Goal: Task Accomplishment & Management: Manage account settings

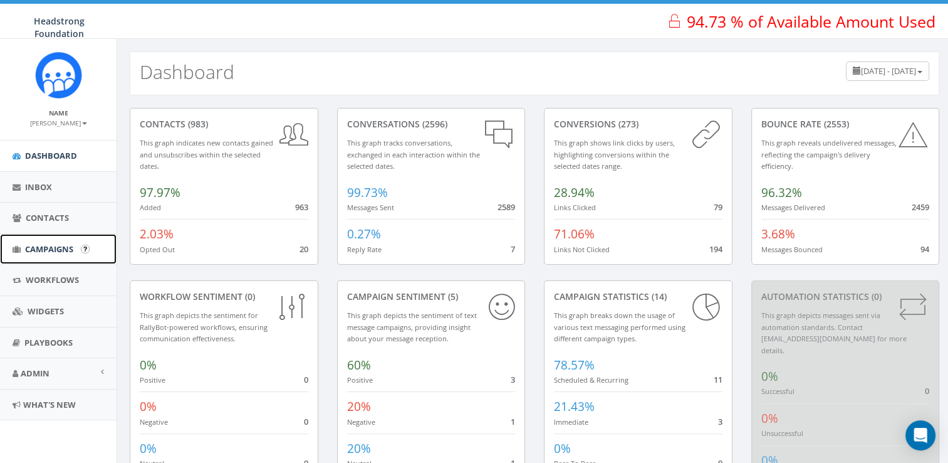
click at [76, 249] on link "Campaigns" at bounding box center [58, 249] width 117 height 31
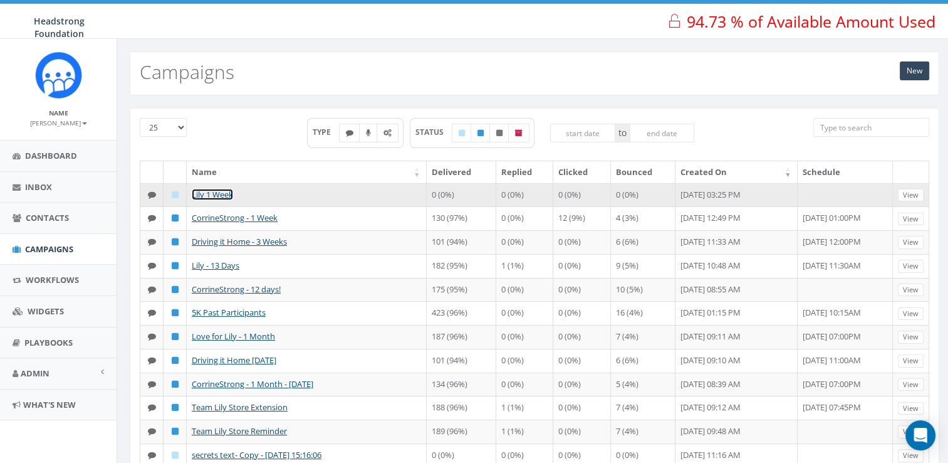
click at [216, 195] on link "Lily 1 Week" at bounding box center [212, 194] width 41 height 11
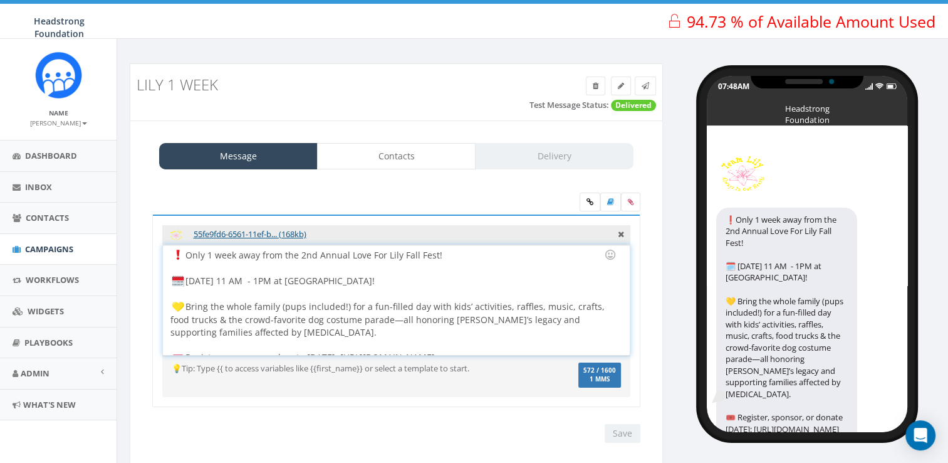
click at [187, 258] on div "Only 1 week away from the 2nd Annual Love For Lily Fall Fest! Sunday, Oct. 5th …" at bounding box center [396, 300] width 466 height 110
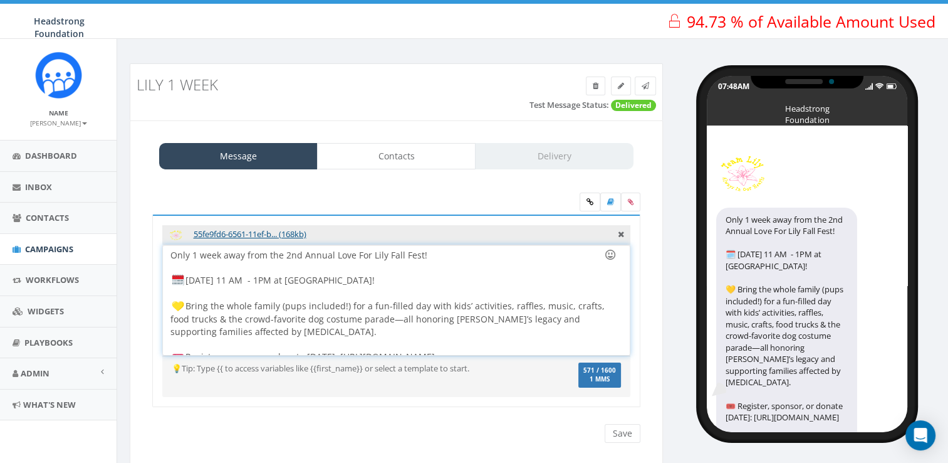
click at [611, 256] on div at bounding box center [610, 254] width 21 height 21
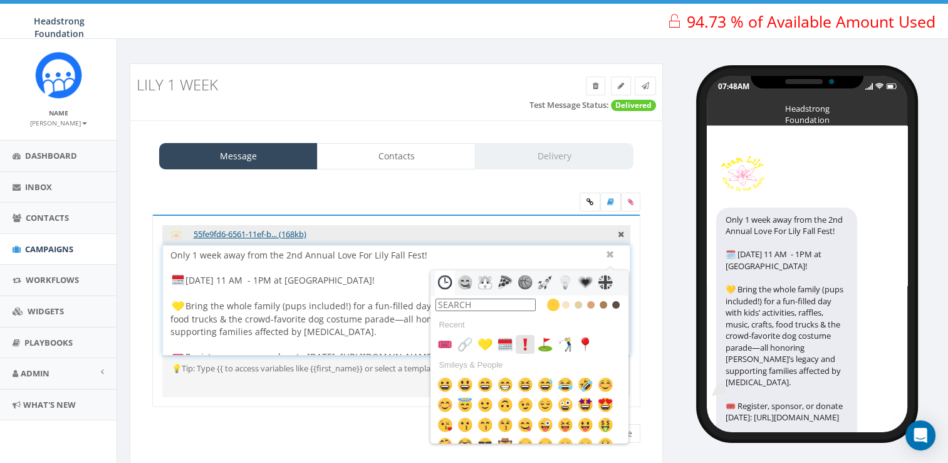
click at [525, 345] on img at bounding box center [525, 344] width 15 height 15
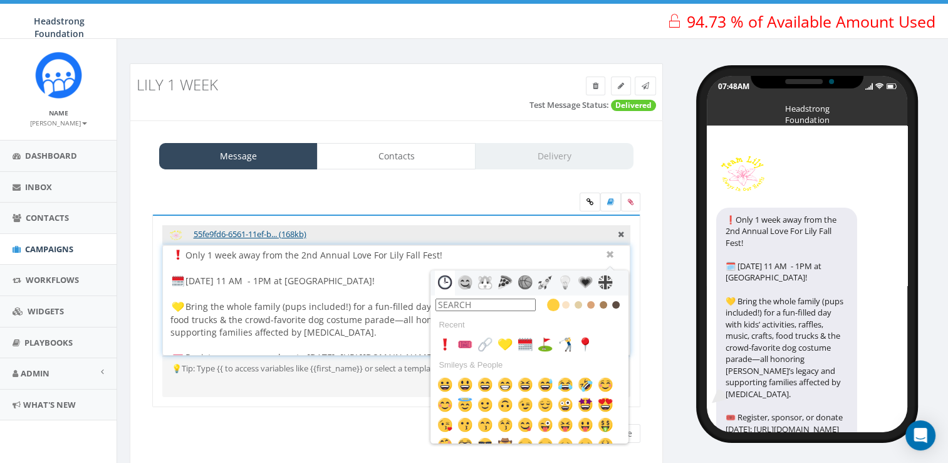
click at [648, 170] on div "Message Contacts Delivery 55fe9fd6-6561-11ef-b... (168kb) ❗Only 1 week away fro…" at bounding box center [396, 292] width 533 height 345
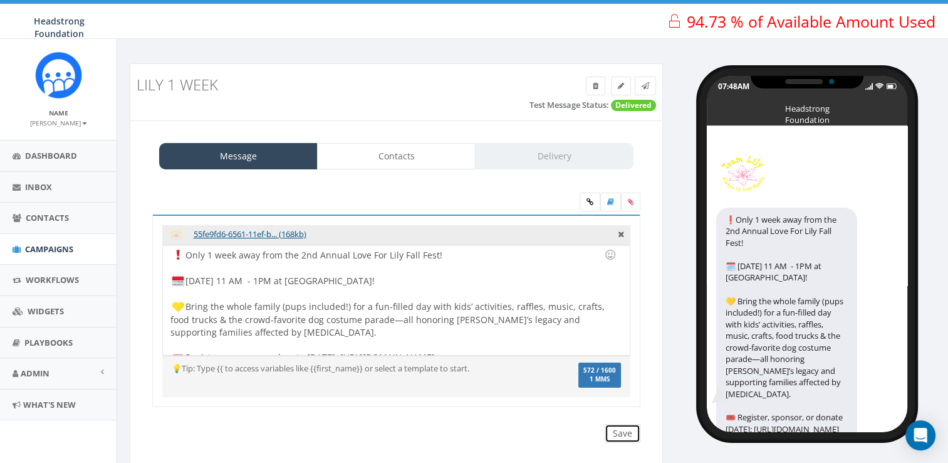
click at [617, 438] on input "Save" at bounding box center [623, 433] width 36 height 19
click at [643, 84] on icon at bounding box center [646, 86] width 8 height 8
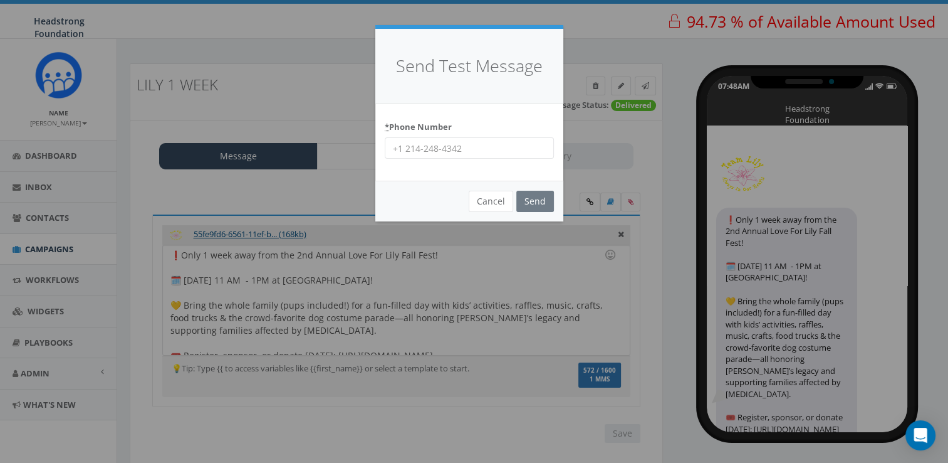
click at [451, 152] on input "* Phone Number" at bounding box center [469, 147] width 169 height 21
type input "6098022576"
click at [540, 197] on input "Send" at bounding box center [536, 201] width 38 height 21
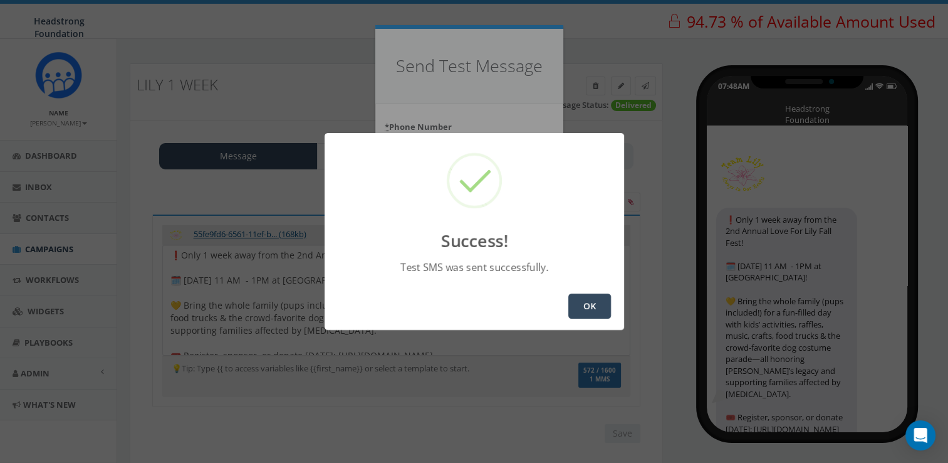
click at [689, 172] on div "Success! Test SMS was sent successfully. OK" at bounding box center [474, 231] width 948 height 463
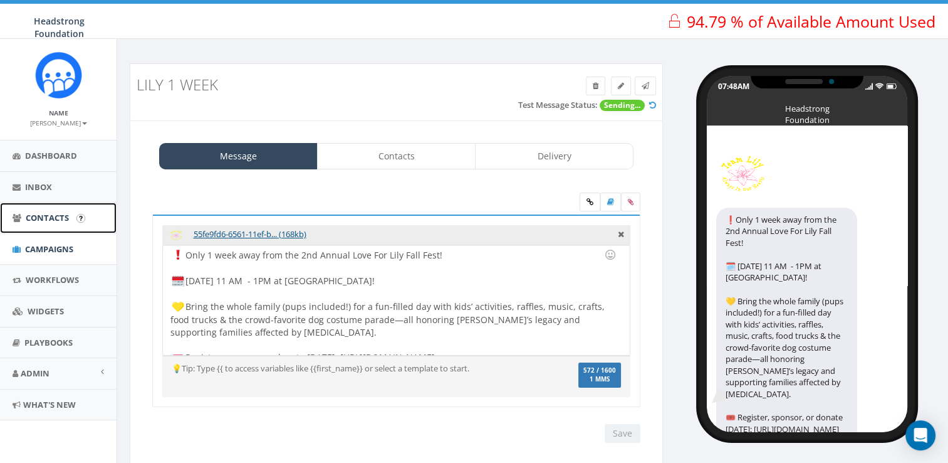
click at [81, 228] on link "Contacts" at bounding box center [58, 217] width 117 height 31
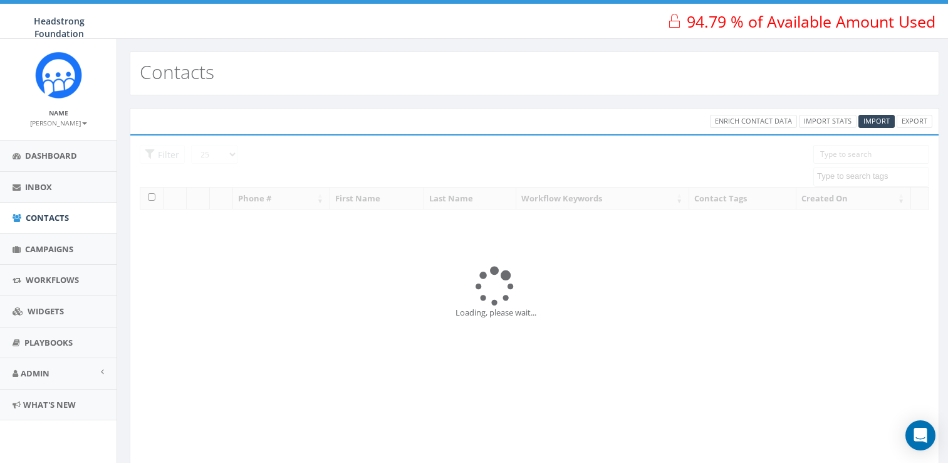
select select
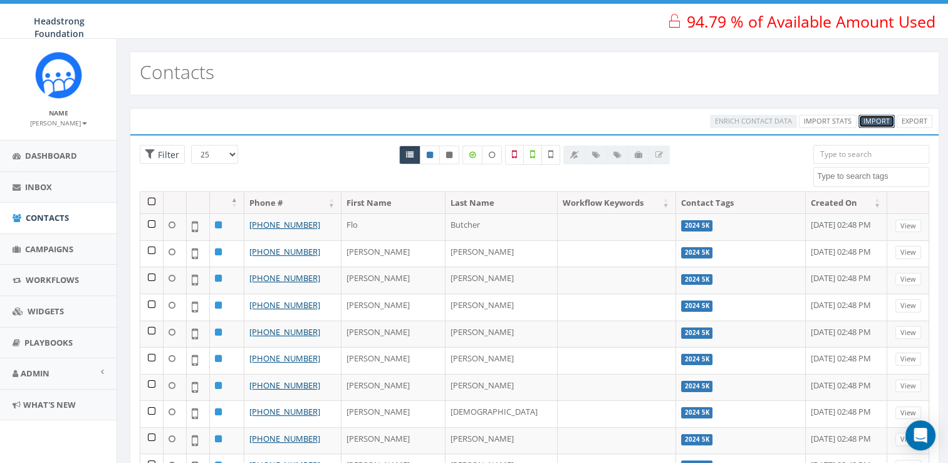
click at [883, 120] on span "Import" at bounding box center [877, 120] width 26 height 9
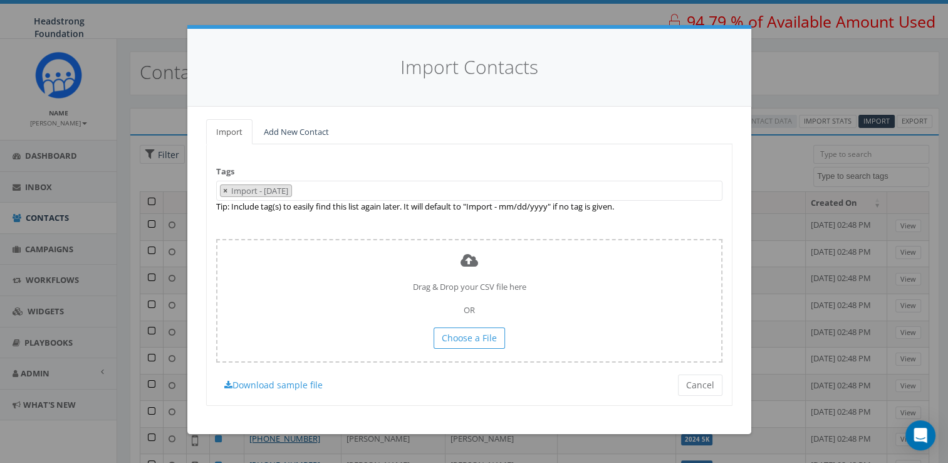
click at [224, 192] on span "×" at bounding box center [225, 190] width 4 height 11
select select
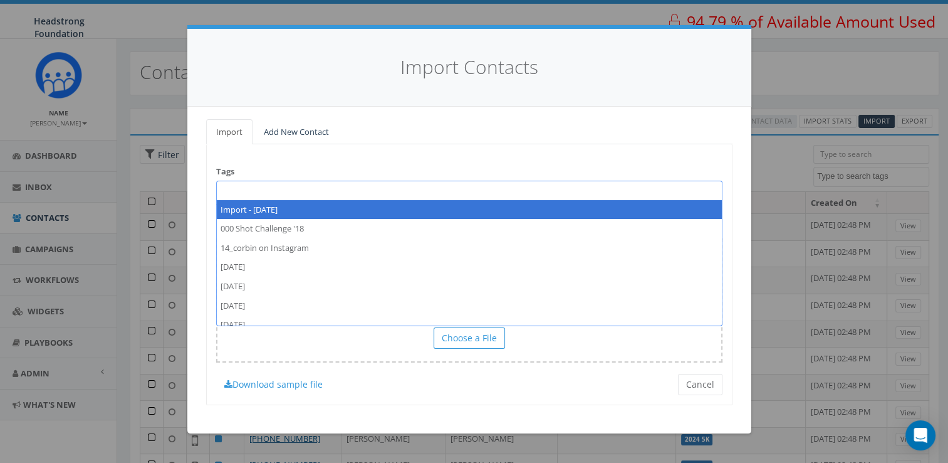
click at [260, 189] on span at bounding box center [469, 191] width 507 height 20
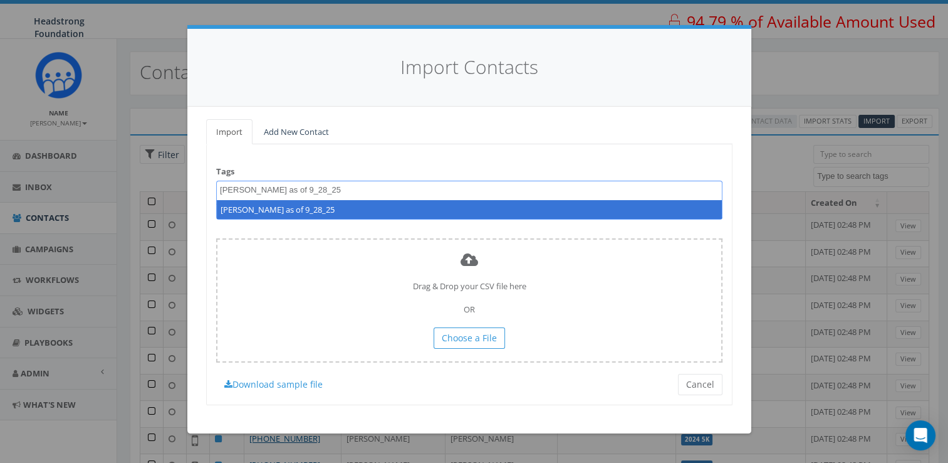
type textarea "Lily Reg as of 9_28_25"
select select "Lily Reg as of 9_28_25"
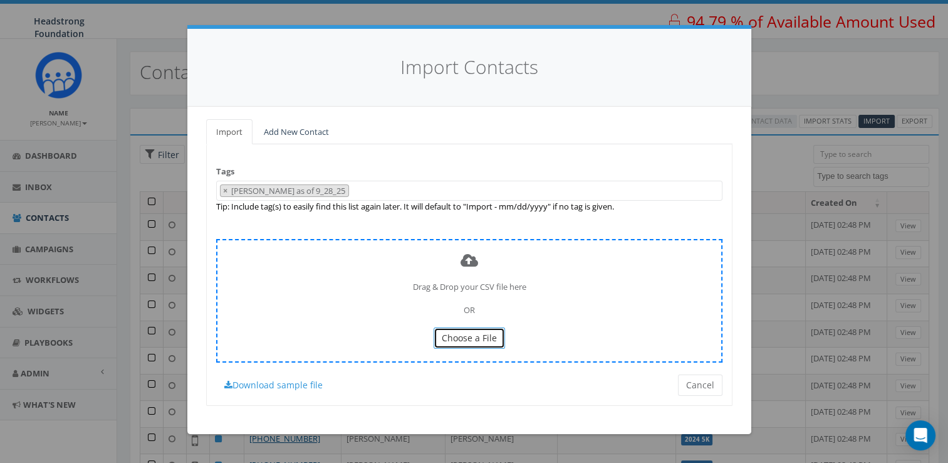
click at [493, 344] on button "Choose a File" at bounding box center [469, 337] width 71 height 21
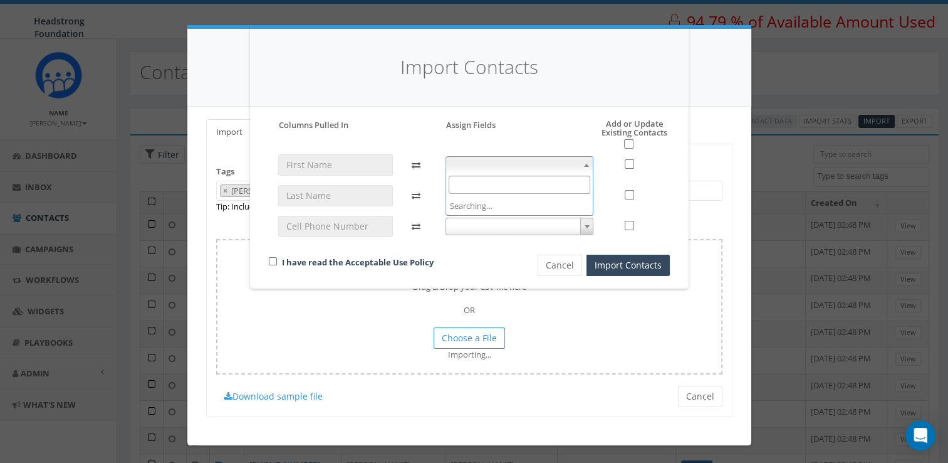
click at [517, 159] on span at bounding box center [520, 165] width 149 height 18
click at [631, 145] on input "checkbox" at bounding box center [628, 143] width 9 height 9
checkbox input "true"
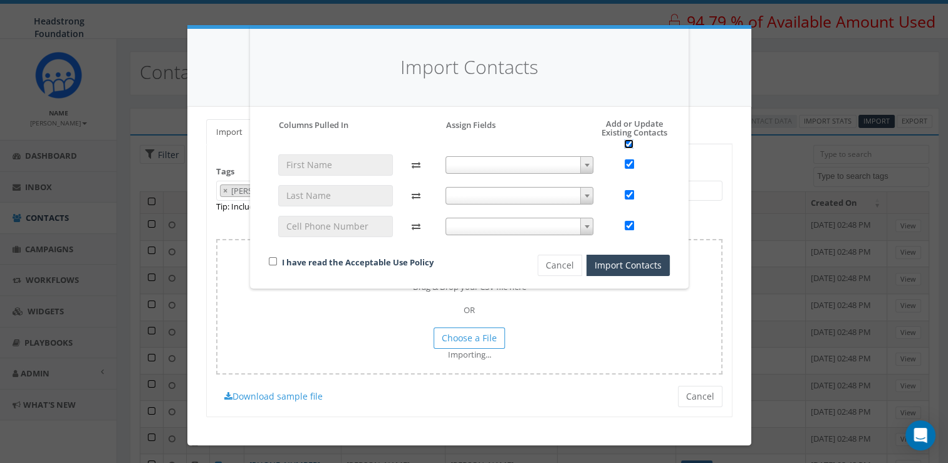
checkbox input "true"
click at [572, 176] on div at bounding box center [519, 201] width 167 height 94
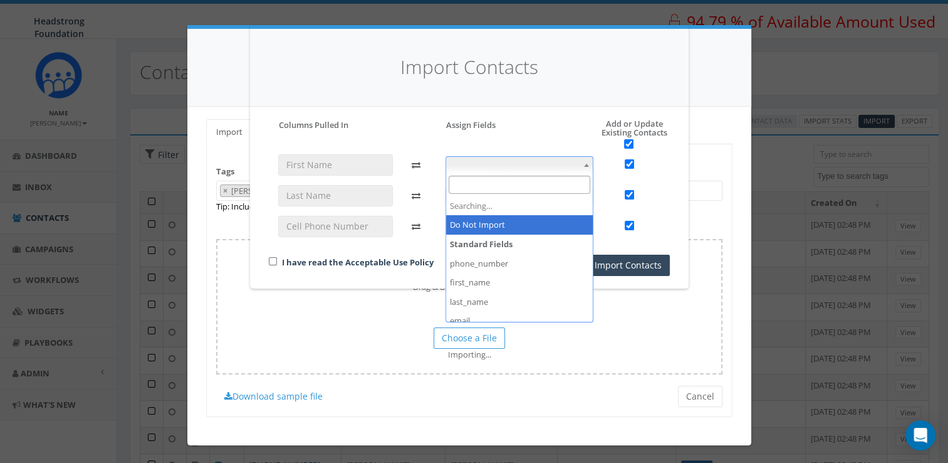
click at [572, 171] on span at bounding box center [520, 165] width 149 height 18
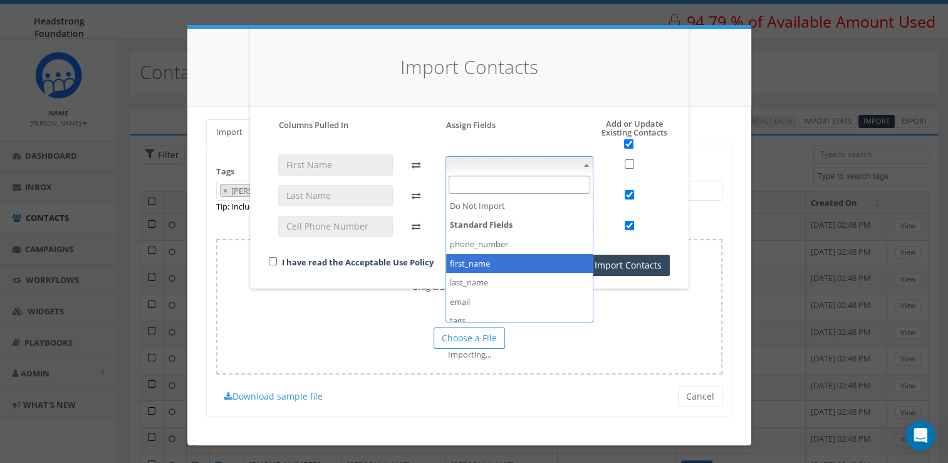
checkbox input "false"
select select "first_name"
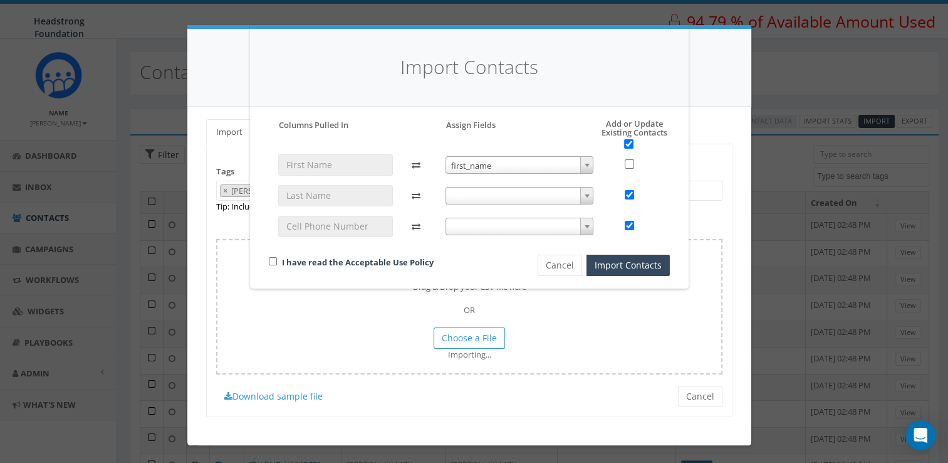
click at [549, 195] on span at bounding box center [520, 196] width 149 height 18
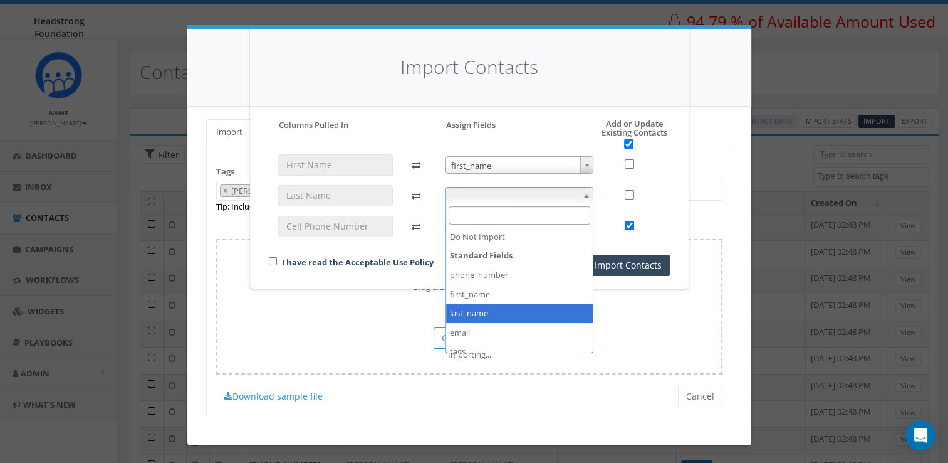
checkbox input "false"
select select "last_name"
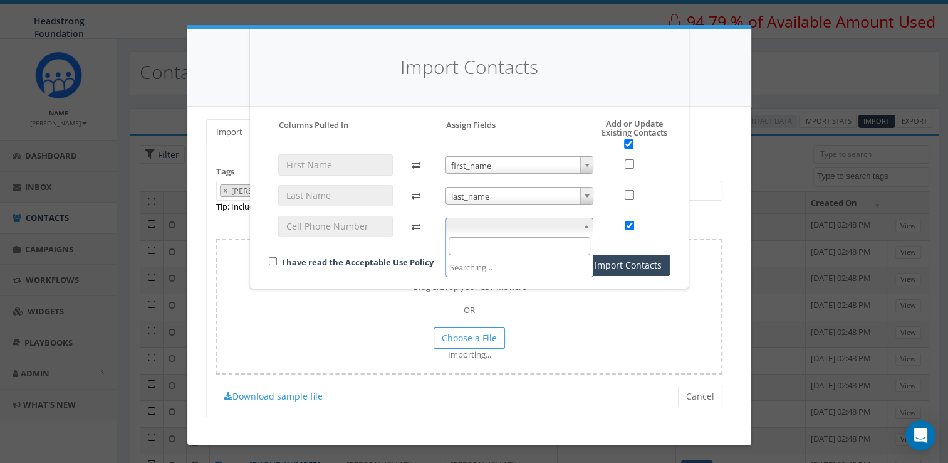
click at [475, 231] on span at bounding box center [520, 227] width 149 height 18
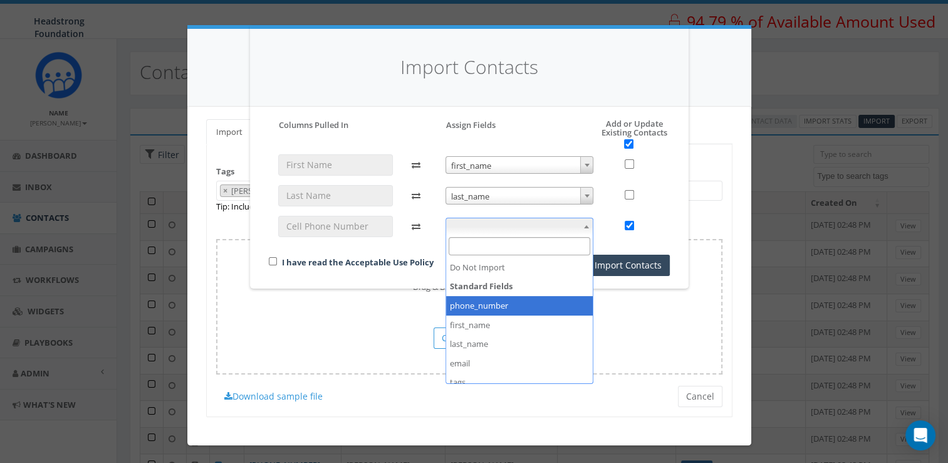
select select "phone_number"
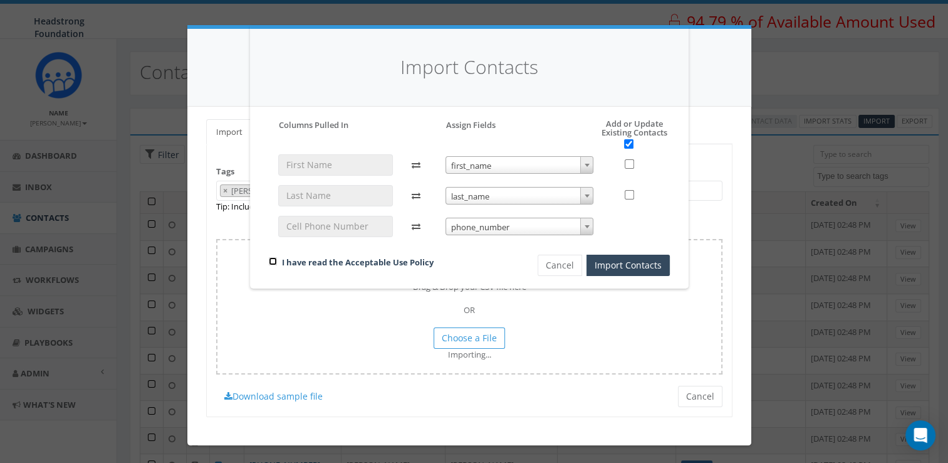
click at [273, 264] on input "checkbox" at bounding box center [273, 261] width 8 height 8
checkbox input "true"
click at [640, 259] on button "Import Contacts" at bounding box center [628, 265] width 83 height 21
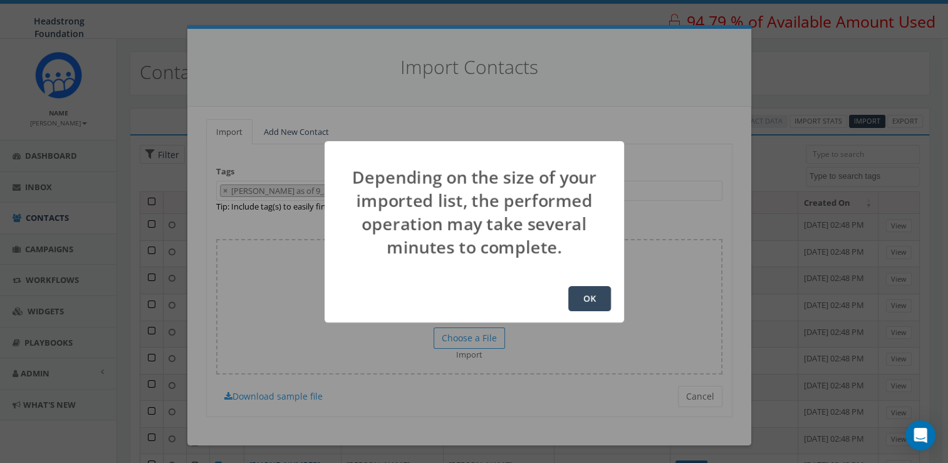
click at [585, 303] on button "OK" at bounding box center [590, 298] width 43 height 25
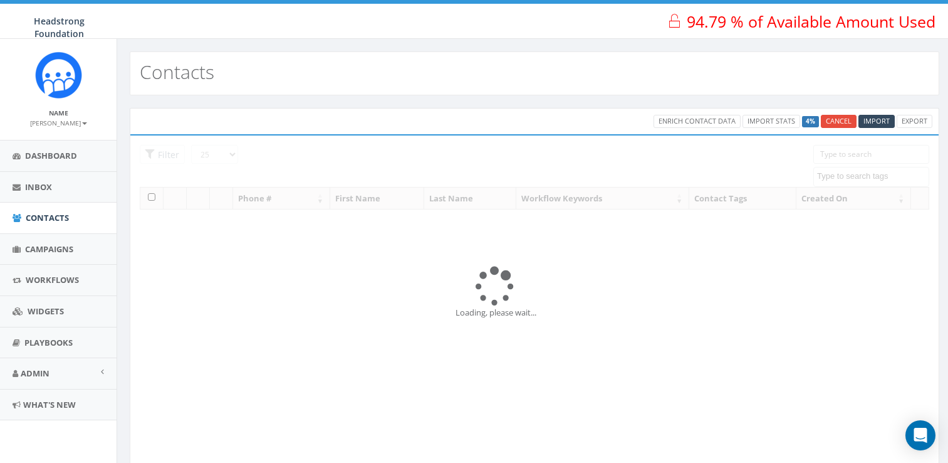
select select
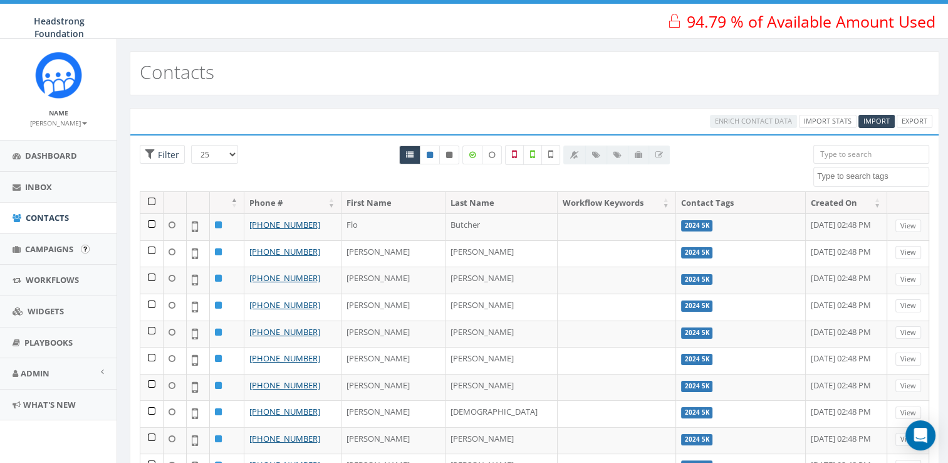
click at [81, 244] on input "image" at bounding box center [85, 248] width 9 height 9
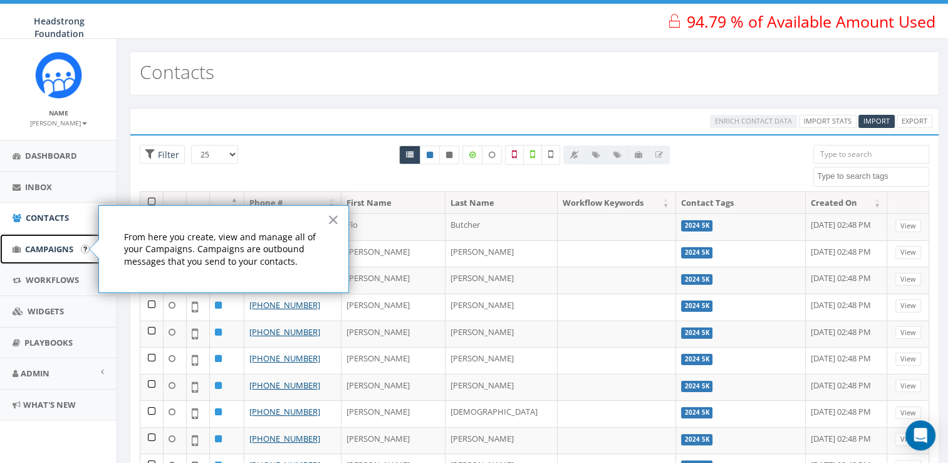
click at [42, 248] on span "Campaigns" at bounding box center [49, 248] width 48 height 11
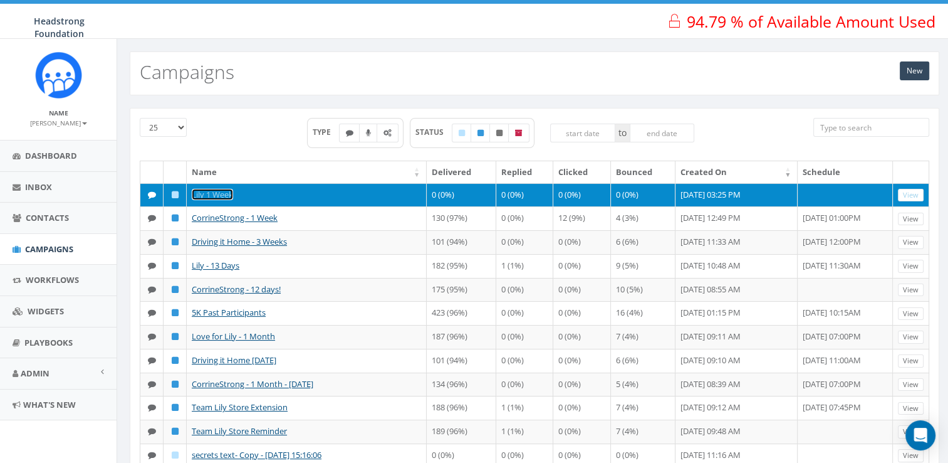
click at [210, 189] on link "Lily 1 Week" at bounding box center [212, 194] width 41 height 11
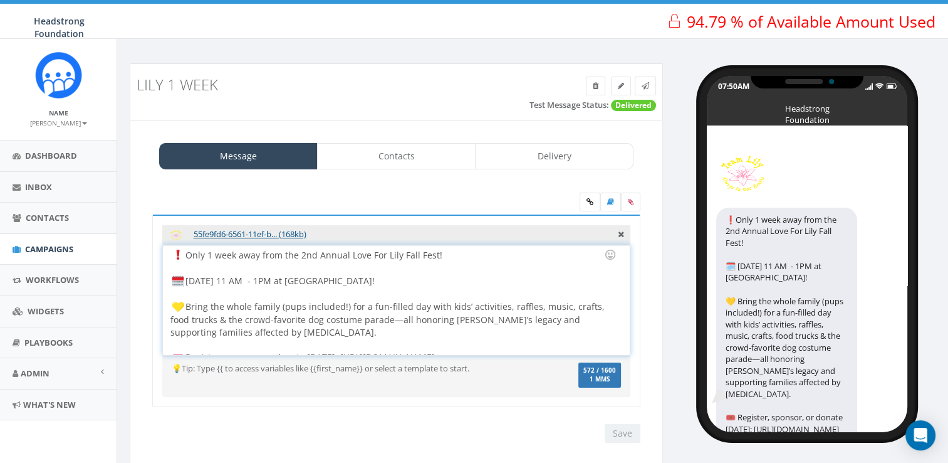
click at [397, 323] on div "Only 1 week away from the 2nd Annual Love For Lily Fall Fest! [DATE] 11 AM - 1P…" at bounding box center [396, 300] width 466 height 110
click at [617, 430] on input "Save" at bounding box center [623, 433] width 36 height 19
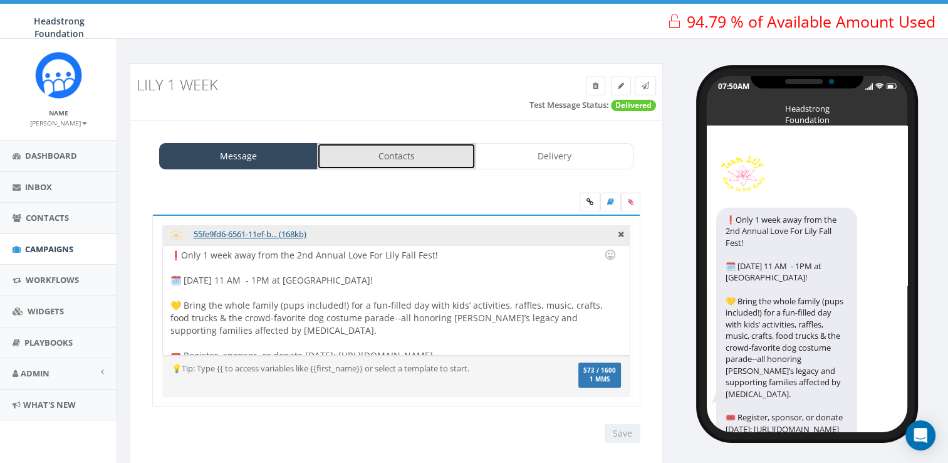
click at [385, 159] on link "Contacts" at bounding box center [396, 156] width 159 height 26
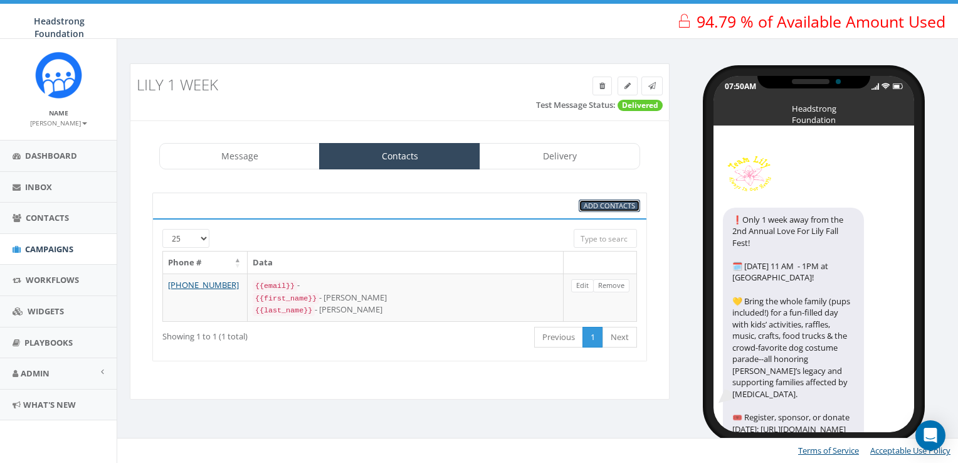
click at [619, 201] on span "Add Contacts" at bounding box center [609, 205] width 51 height 9
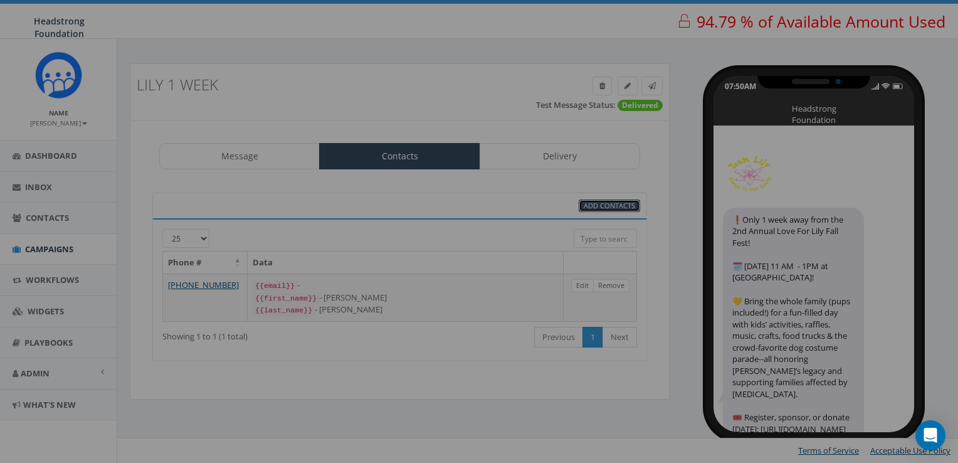
select select
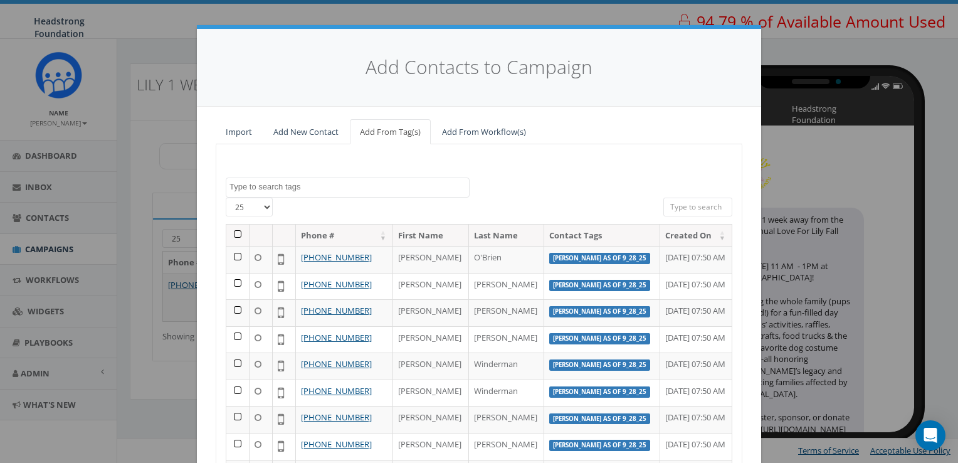
click at [339, 178] on span at bounding box center [348, 187] width 244 height 20
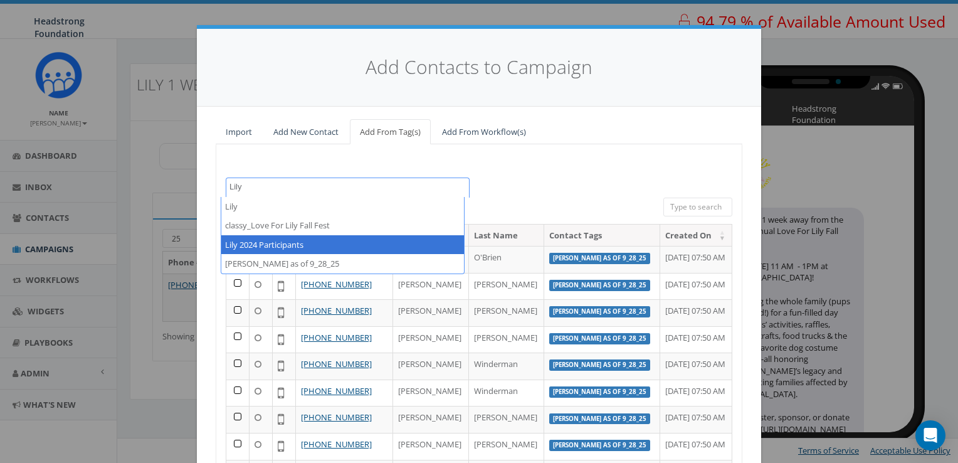
type textarea "Lily"
select select "Lily 2024 Participants"
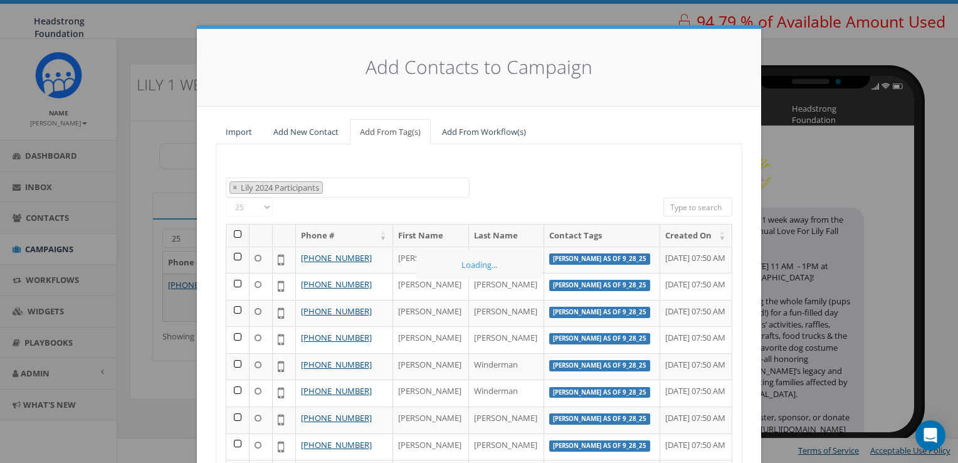
scroll to position [11083, 0]
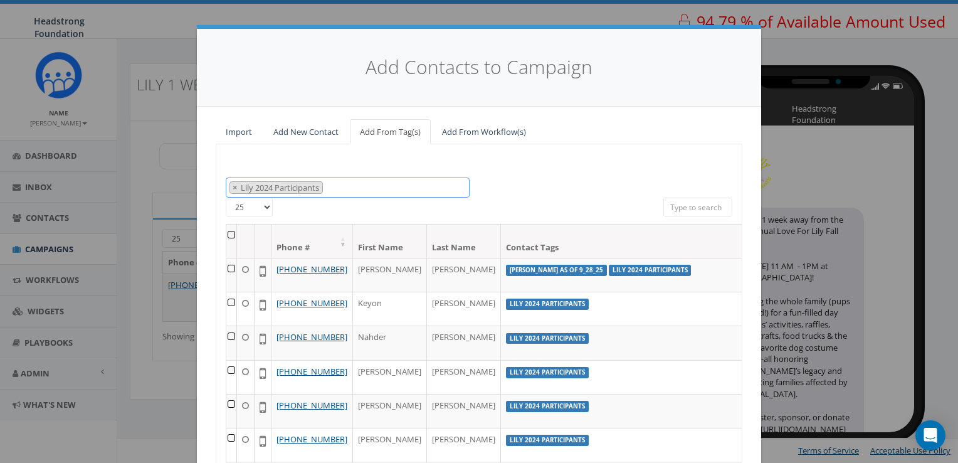
click at [367, 186] on span "× Lily 2024 Participants" at bounding box center [348, 187] width 244 height 21
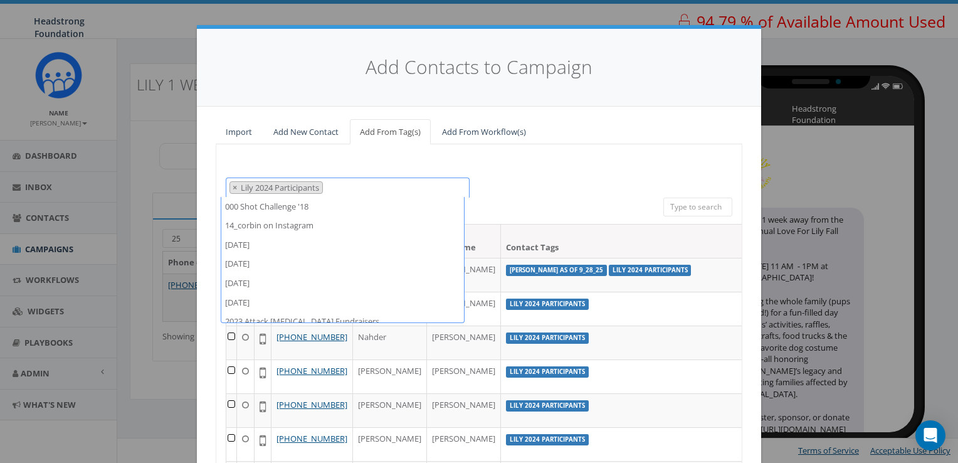
scroll to position [29650, 0]
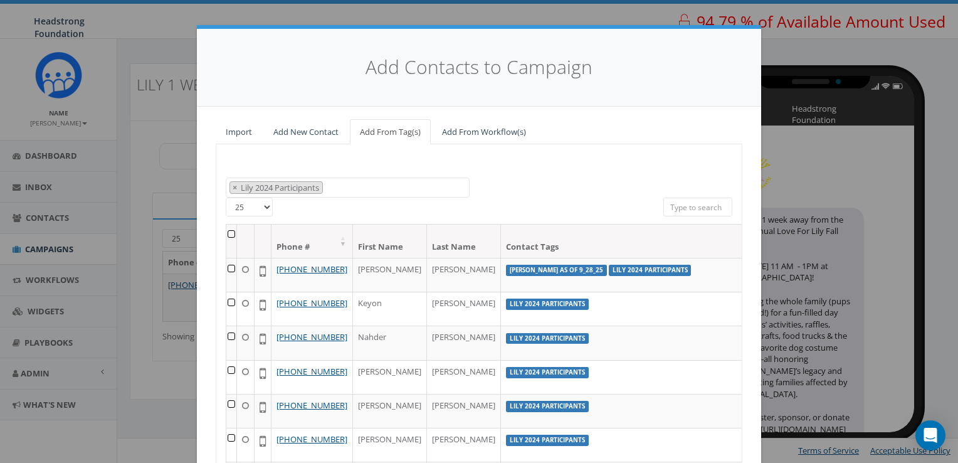
click at [607, 103] on div "Add Contacts to Campaign" at bounding box center [479, 68] width 564 height 78
click at [228, 231] on th at bounding box center [231, 240] width 11 height 33
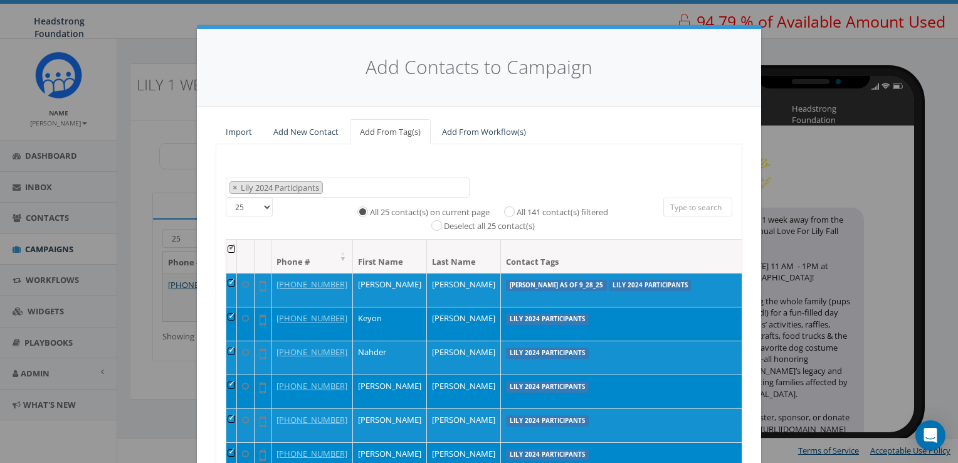
click at [353, 189] on span "× Lily 2024 Participants" at bounding box center [348, 187] width 244 height 21
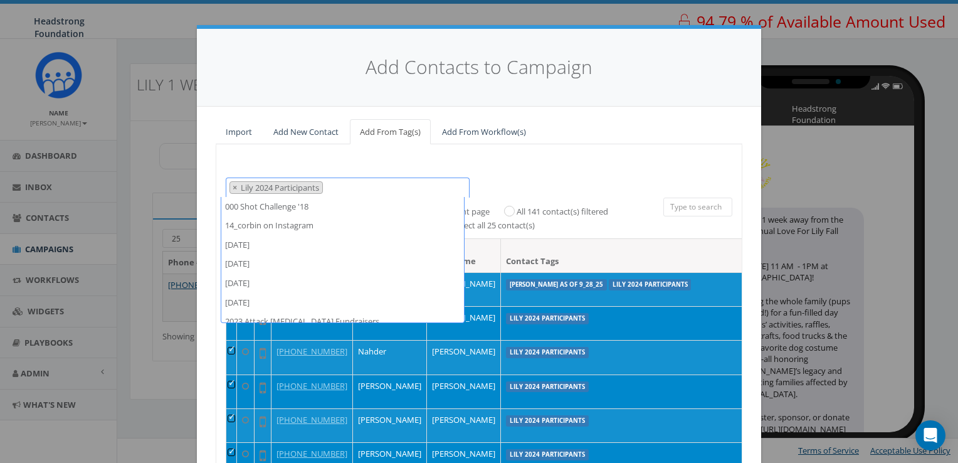
scroll to position [29669, 0]
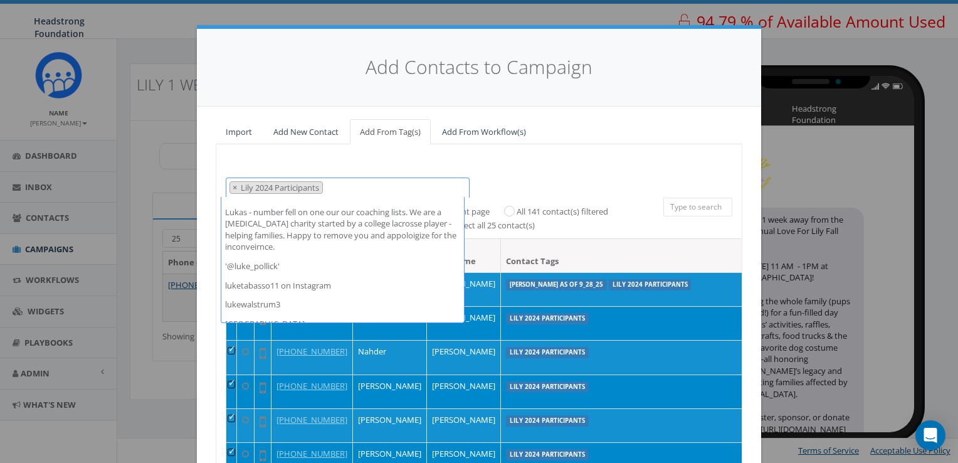
click at [517, 210] on label "All 141 contact(s) filtered" at bounding box center [563, 212] width 92 height 13
click at [508, 210] on input "All 141 contact(s) filtered" at bounding box center [512, 210] width 8 height 8
radio input "true"
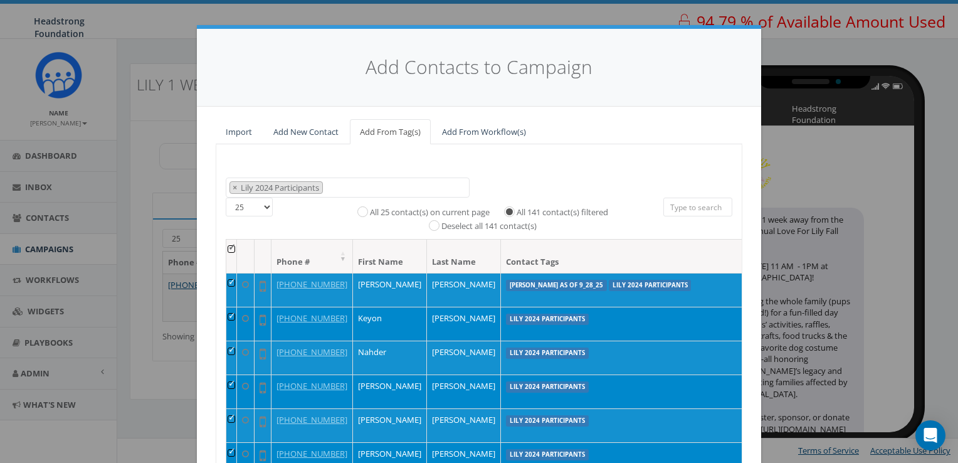
click at [407, 182] on span "× Lily 2024 Participants" at bounding box center [348, 187] width 244 height 21
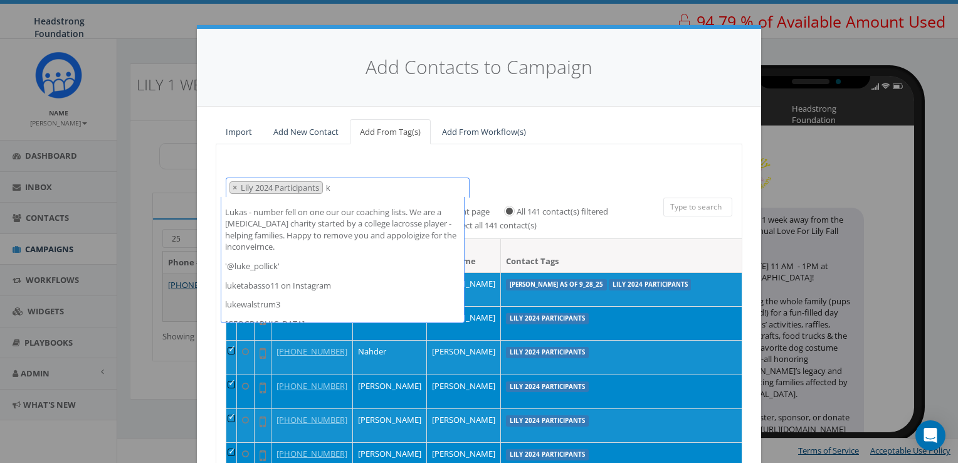
scroll to position [0, 0]
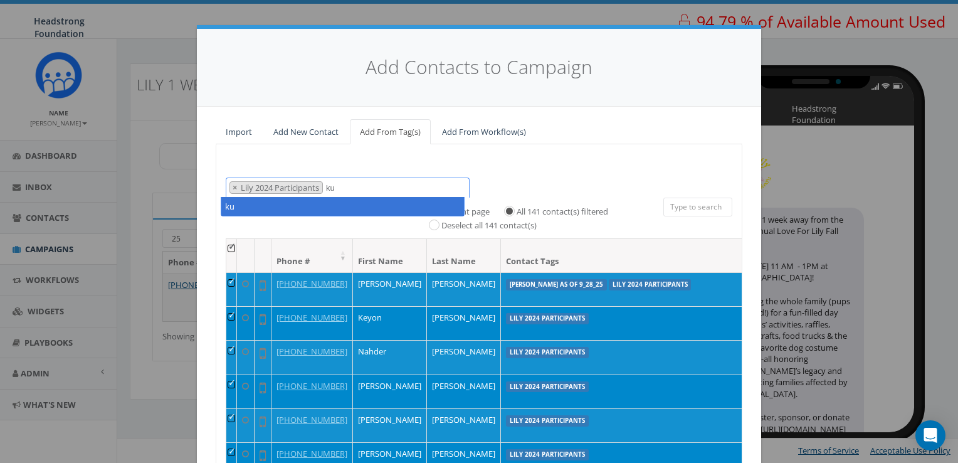
type textarea "k"
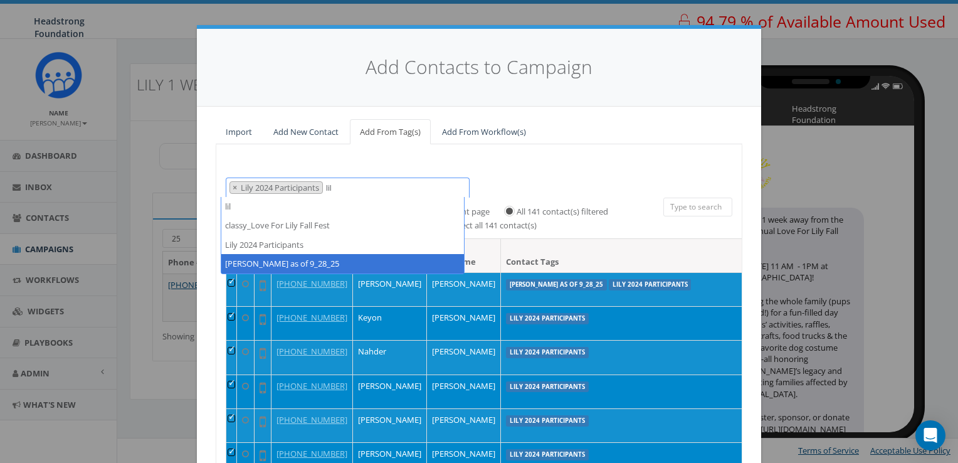
type textarea "lil"
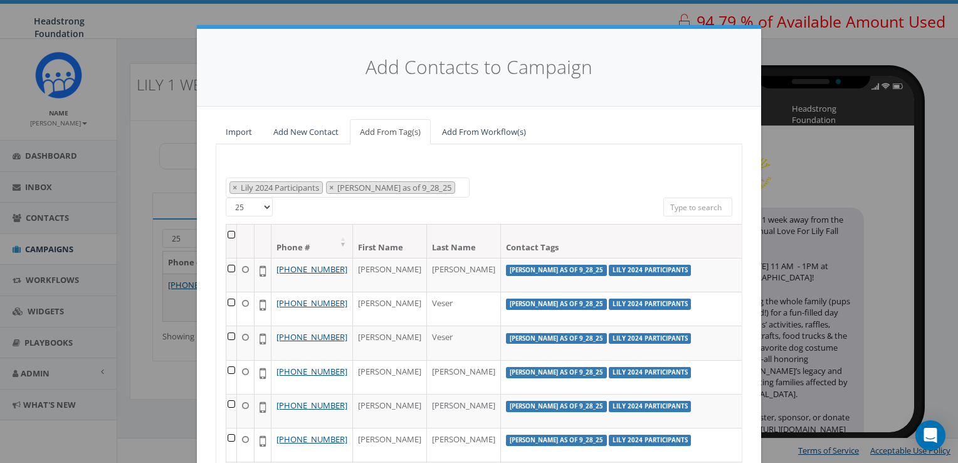
click at [226, 235] on th at bounding box center [231, 240] width 11 height 33
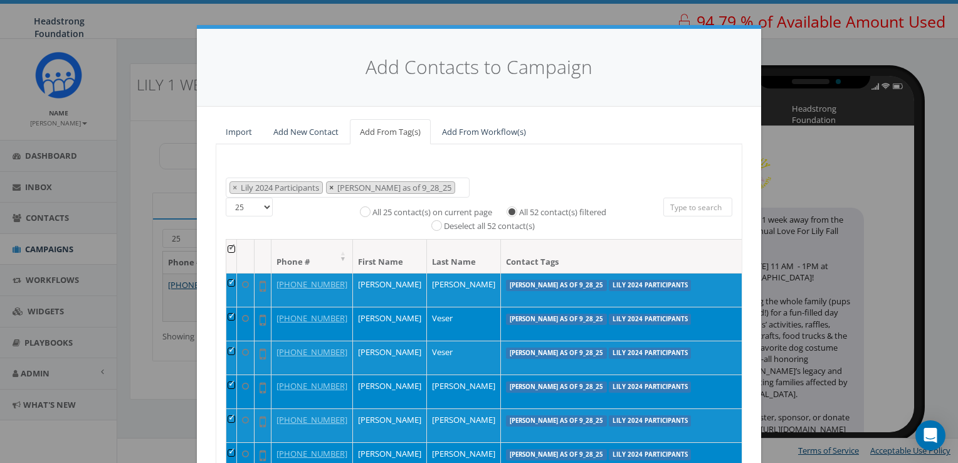
click at [329, 188] on span "×" at bounding box center [331, 187] width 4 height 11
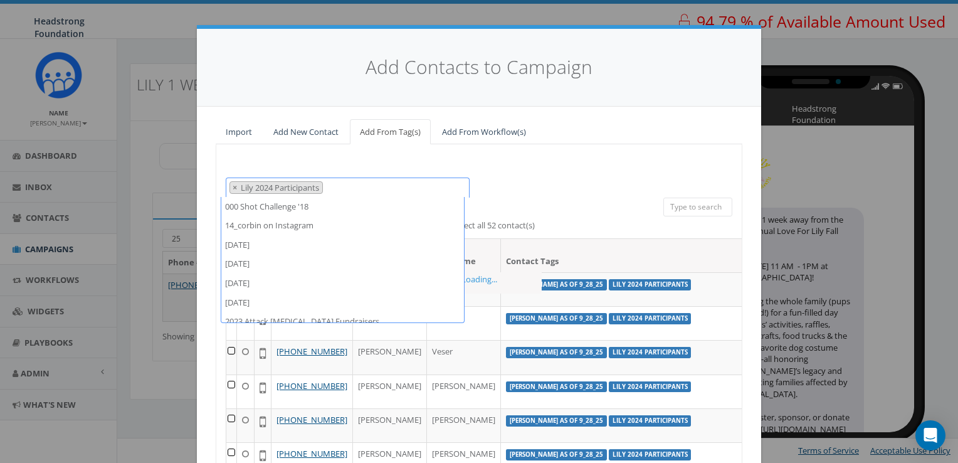
scroll to position [29650, 0]
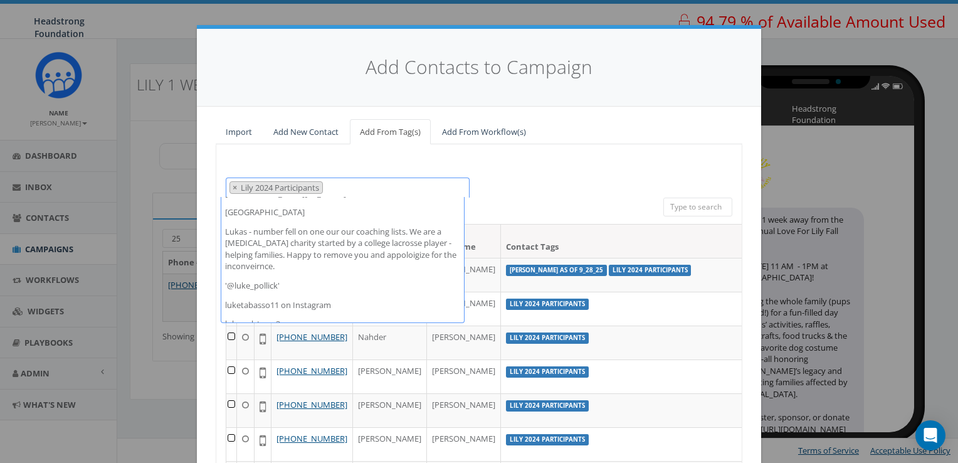
select select
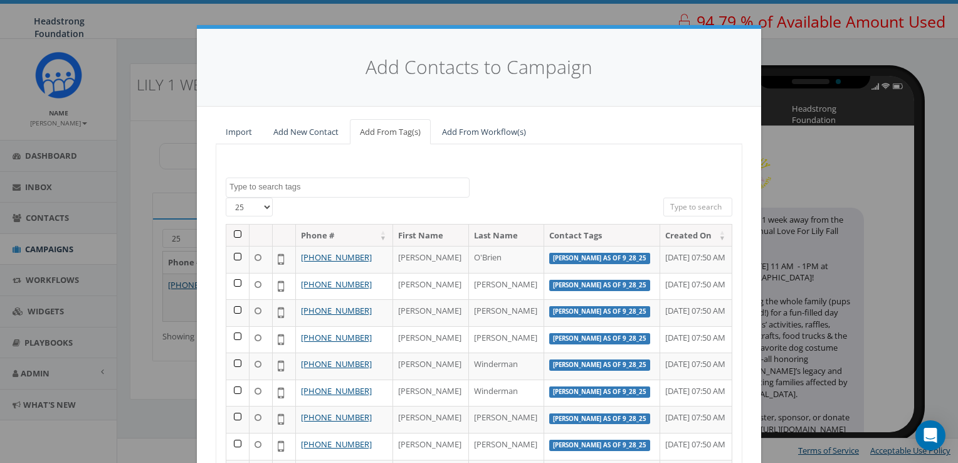
click at [229, 233] on th at bounding box center [237, 235] width 23 height 22
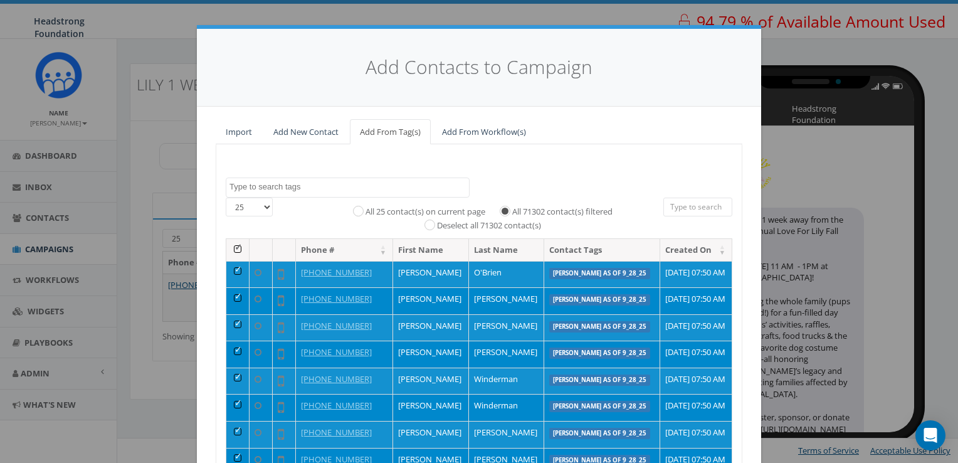
click at [233, 249] on th at bounding box center [237, 250] width 23 height 22
radio input "false"
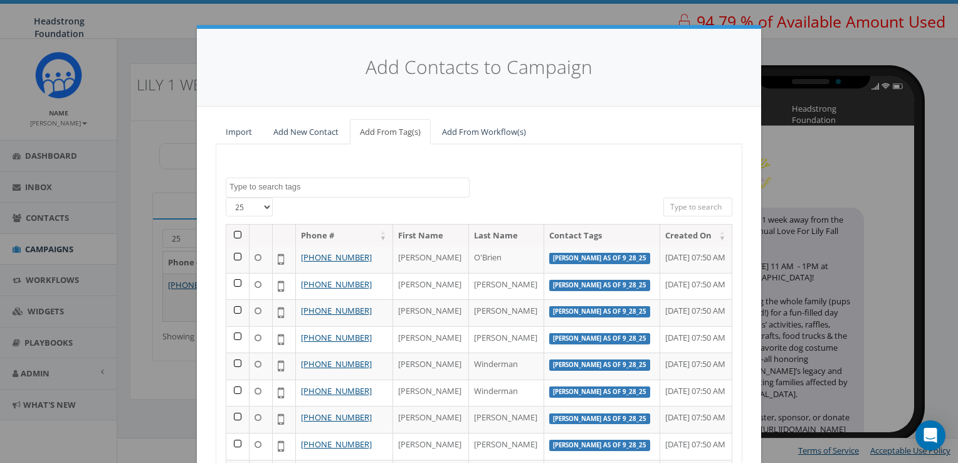
click at [325, 190] on textarea "Search" at bounding box center [348, 186] width 239 height 11
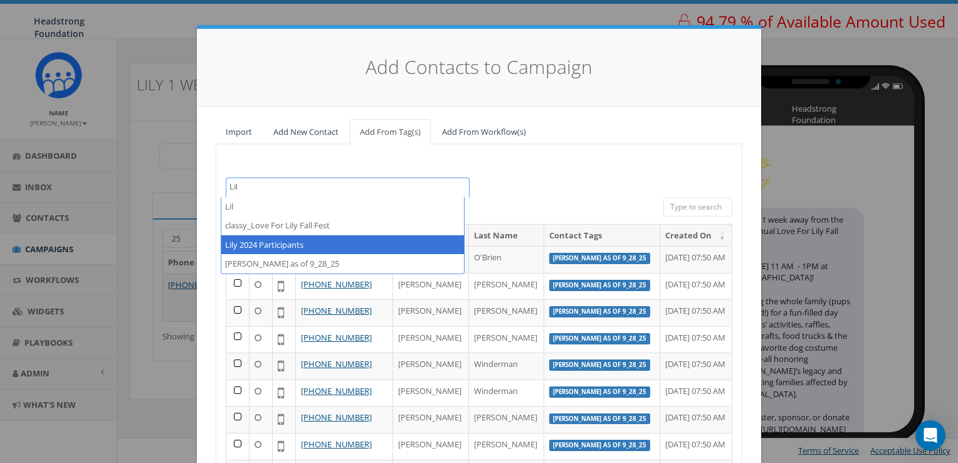
type textarea "Lil"
select select "Lily 2024 Participants"
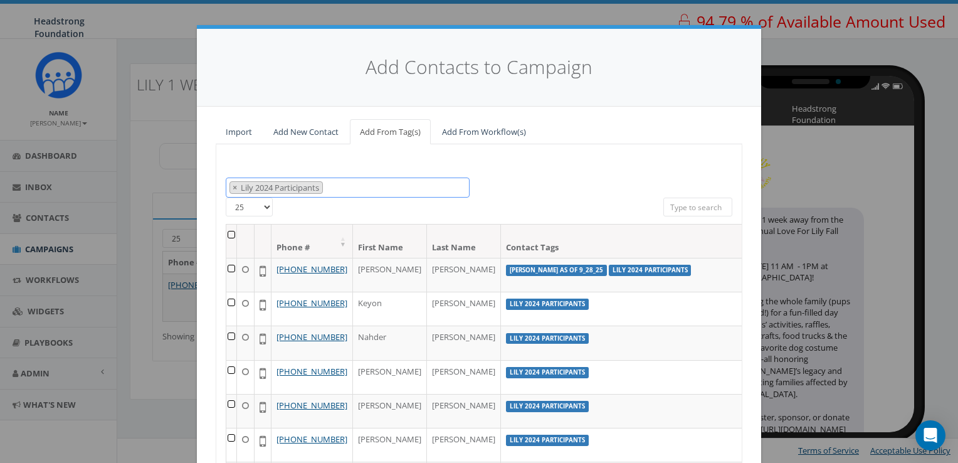
click at [347, 185] on span "× Lily 2024 Participants" at bounding box center [348, 187] width 244 height 21
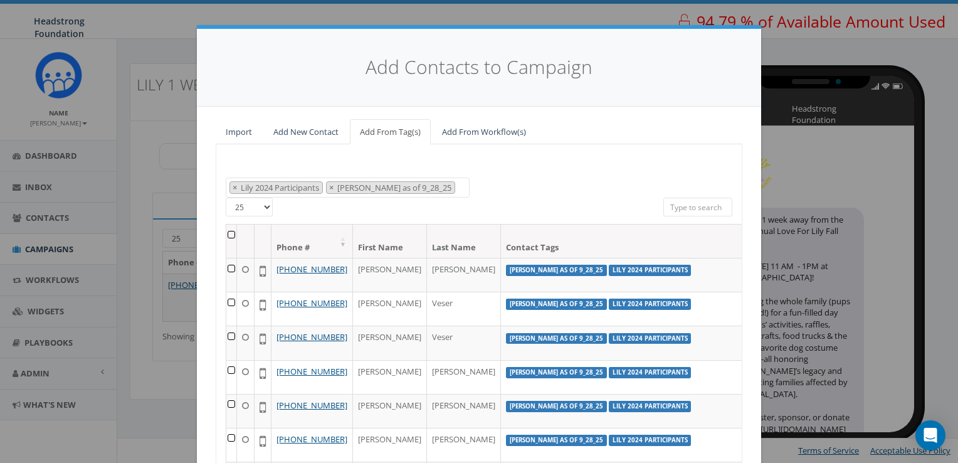
click at [227, 237] on th at bounding box center [231, 240] width 11 height 33
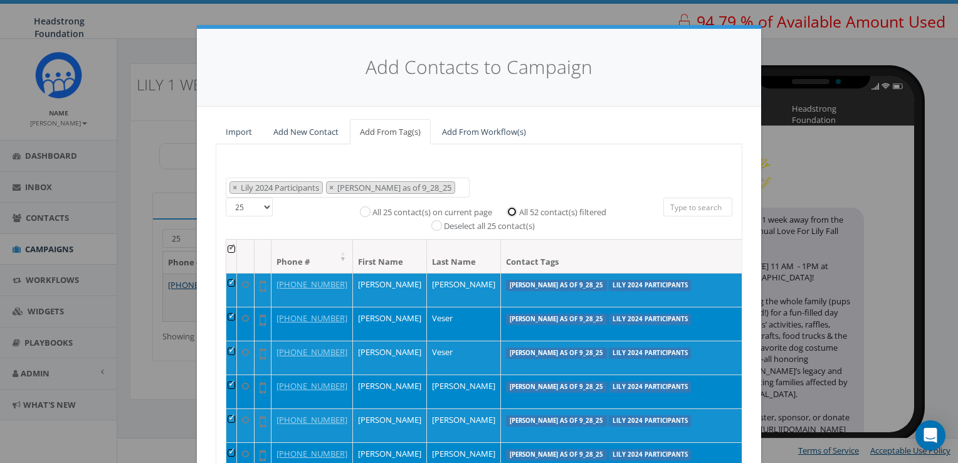
click at [511, 209] on input "All 52 contact(s) filtered" at bounding box center [515, 210] width 8 height 8
radio input "true"
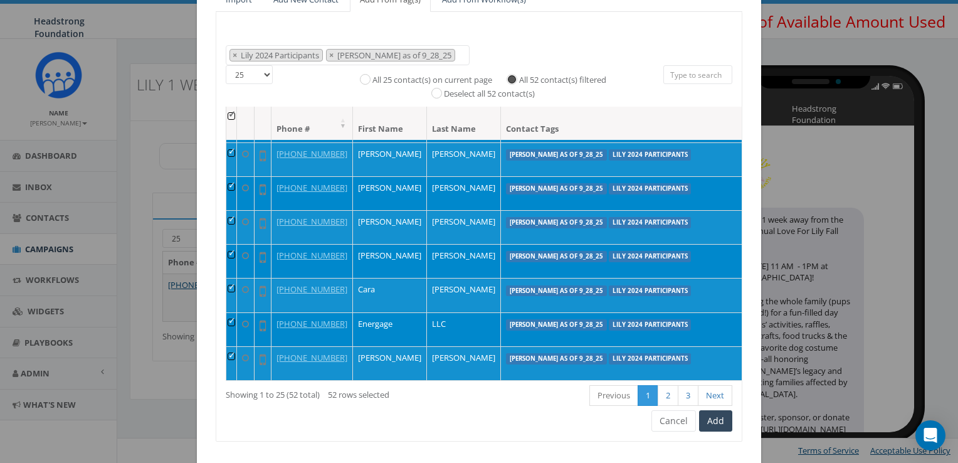
scroll to position [156, 0]
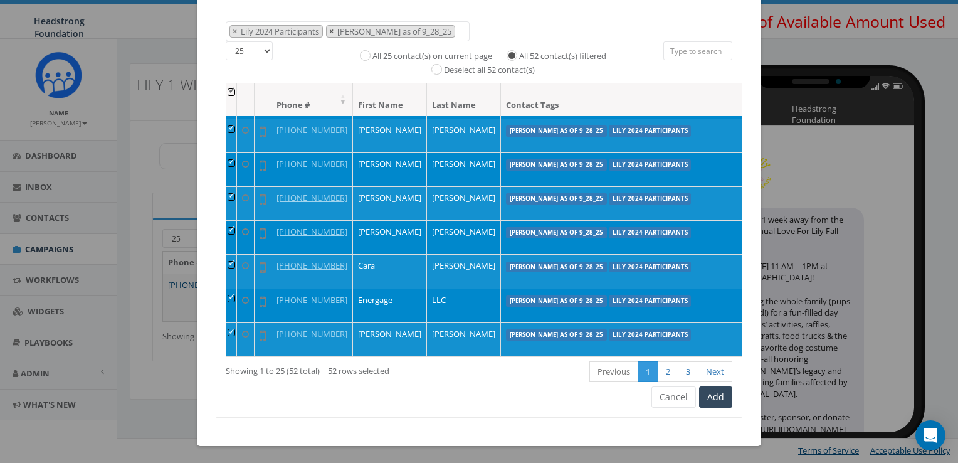
click at [329, 29] on span "×" at bounding box center [331, 31] width 4 height 11
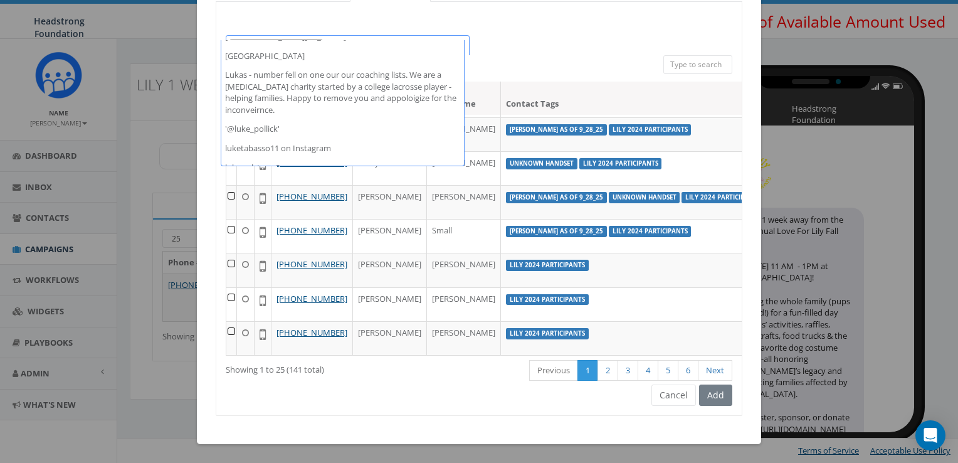
scroll to position [141, 0]
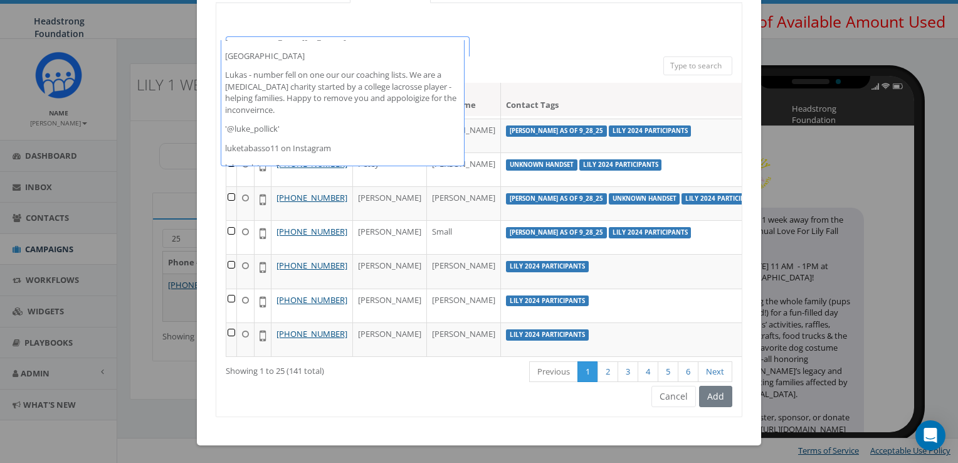
select select
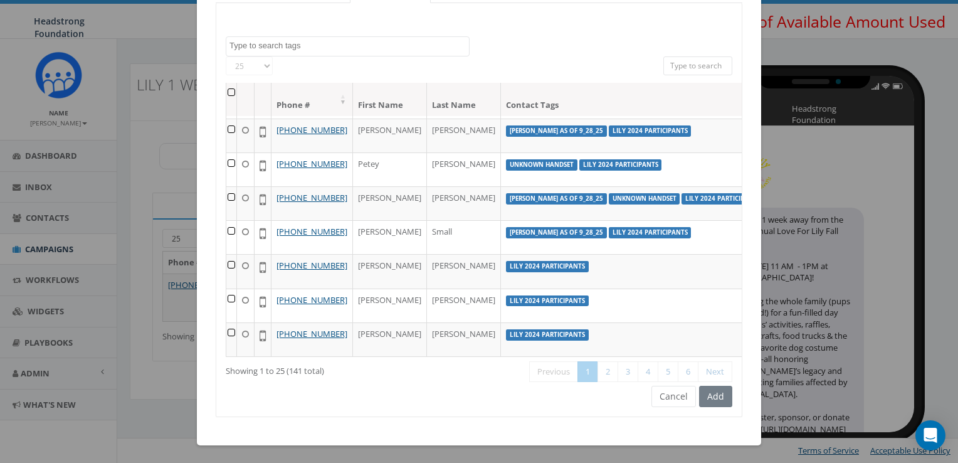
scroll to position [416, 0]
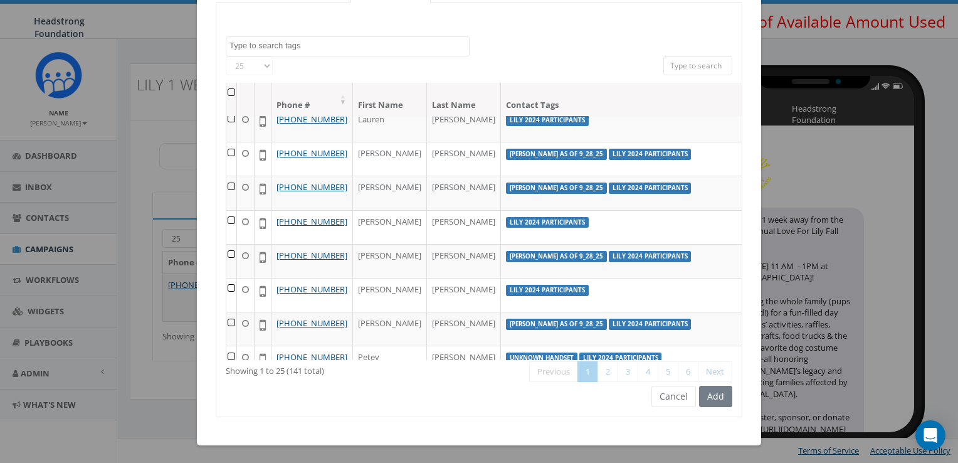
click at [226, 97] on th at bounding box center [231, 99] width 11 height 33
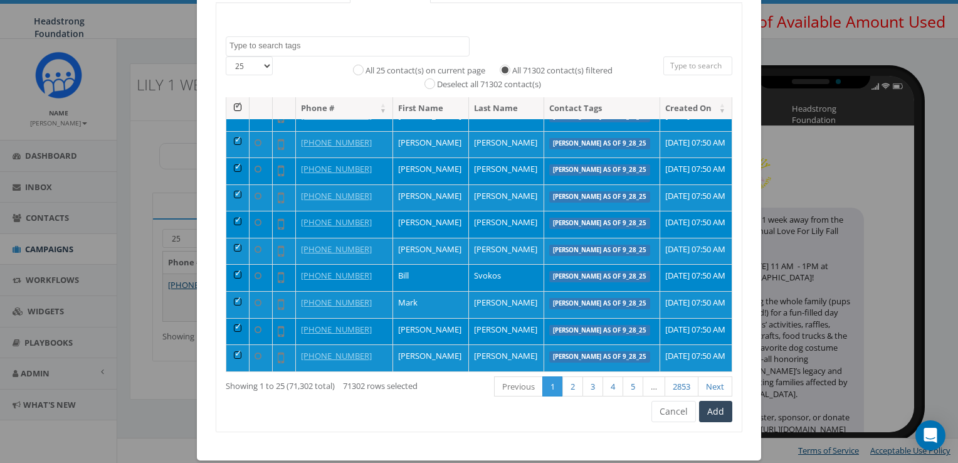
click at [313, 43] on textarea "Search" at bounding box center [348, 45] width 239 height 11
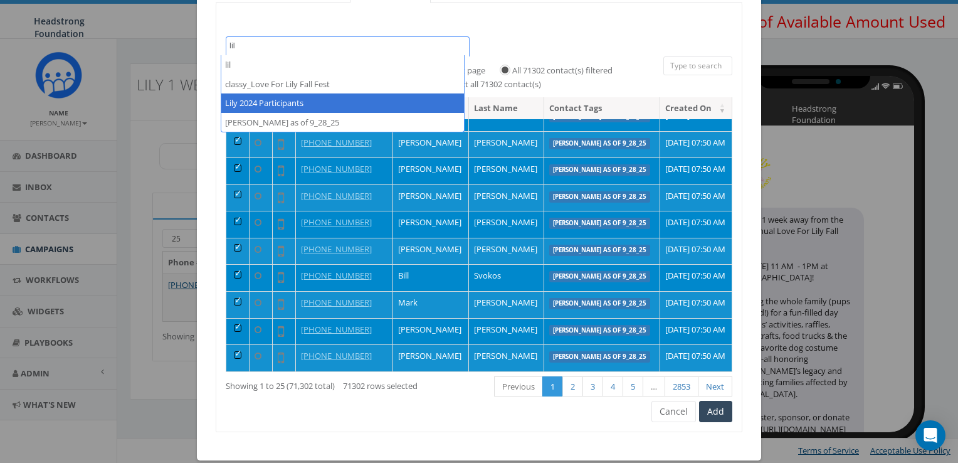
type textarea "lil"
select select "Lily 2024 Participants"
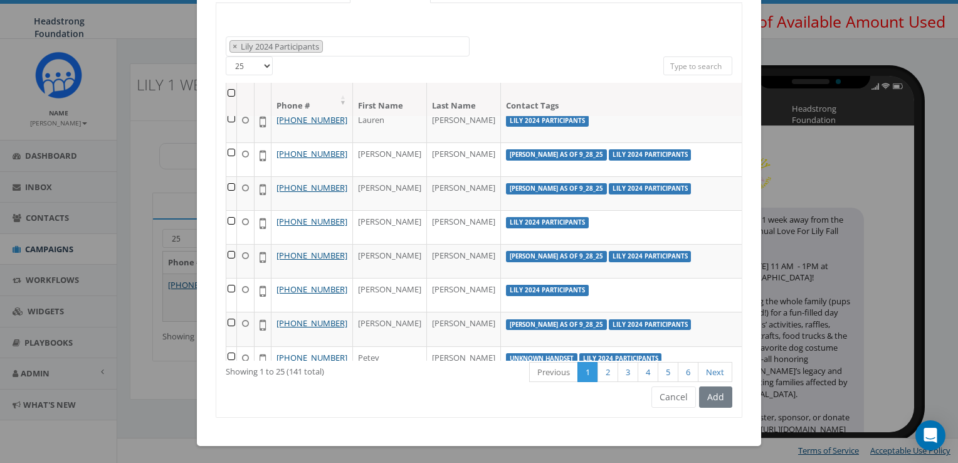
scroll to position [896, 0]
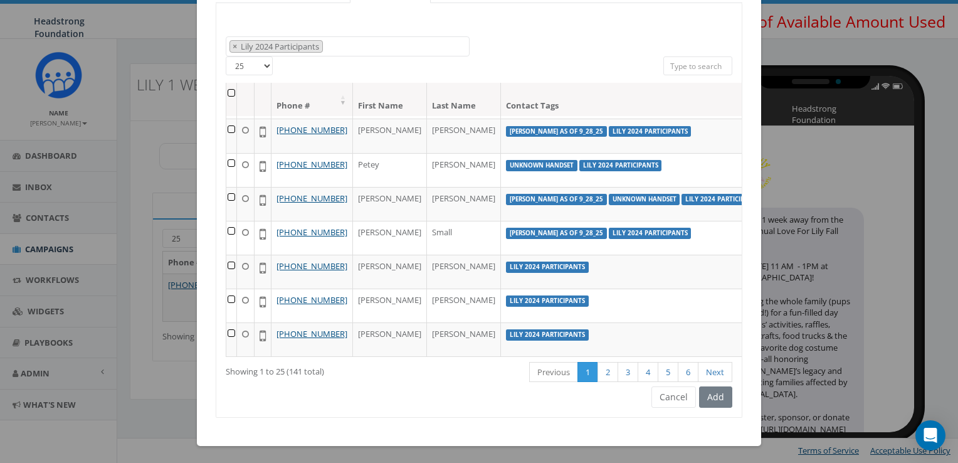
click at [227, 94] on th at bounding box center [231, 99] width 11 height 33
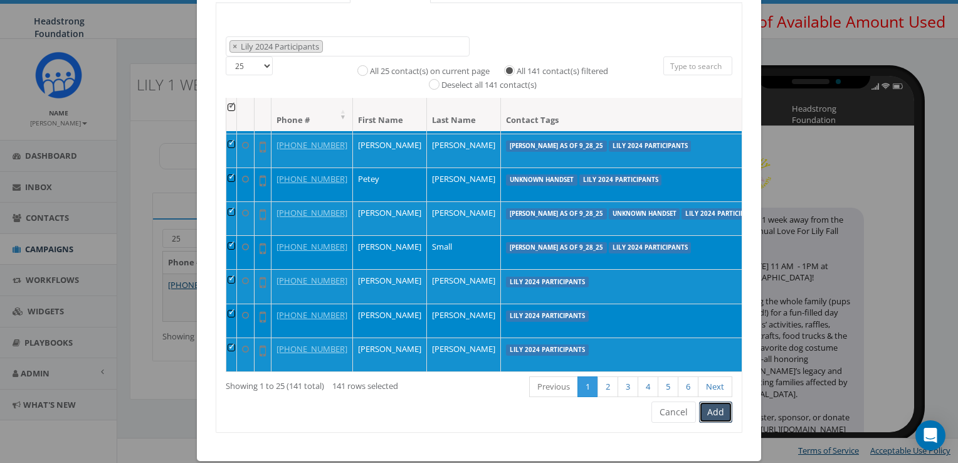
click at [710, 404] on button "Add" at bounding box center [715, 411] width 33 height 21
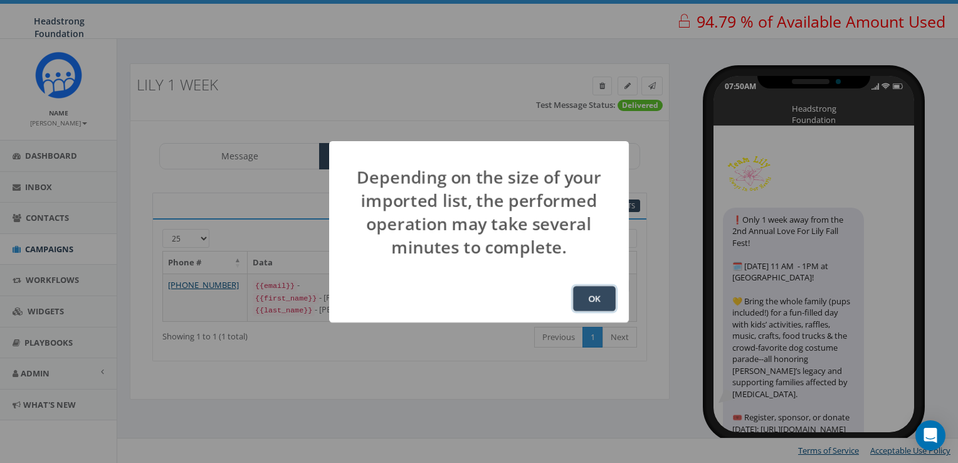
click at [591, 295] on button "OK" at bounding box center [594, 298] width 43 height 25
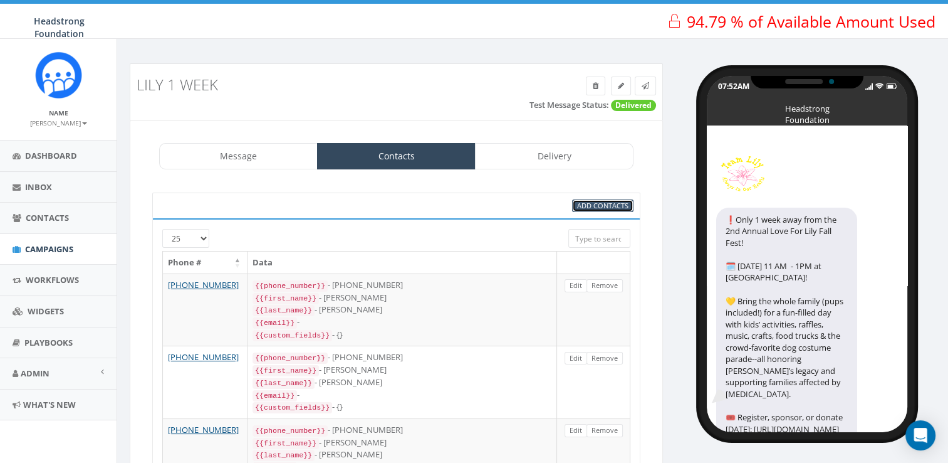
click at [602, 204] on span "Add Contacts" at bounding box center [602, 205] width 51 height 9
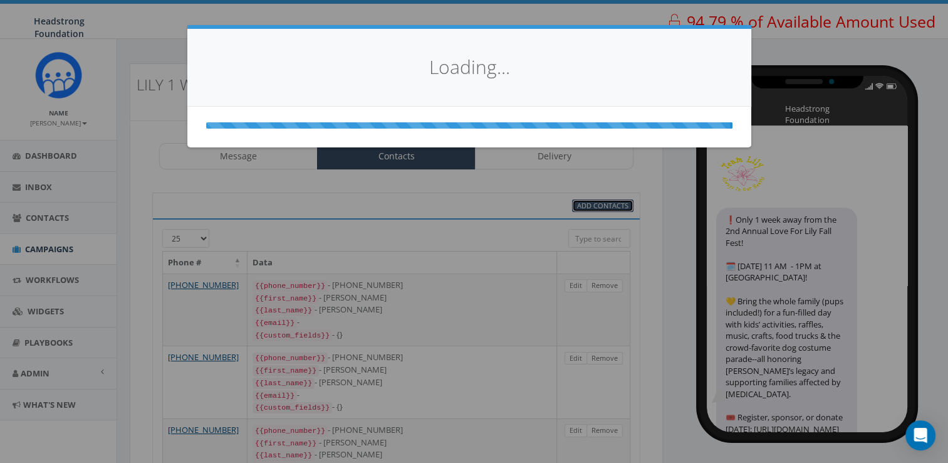
select select
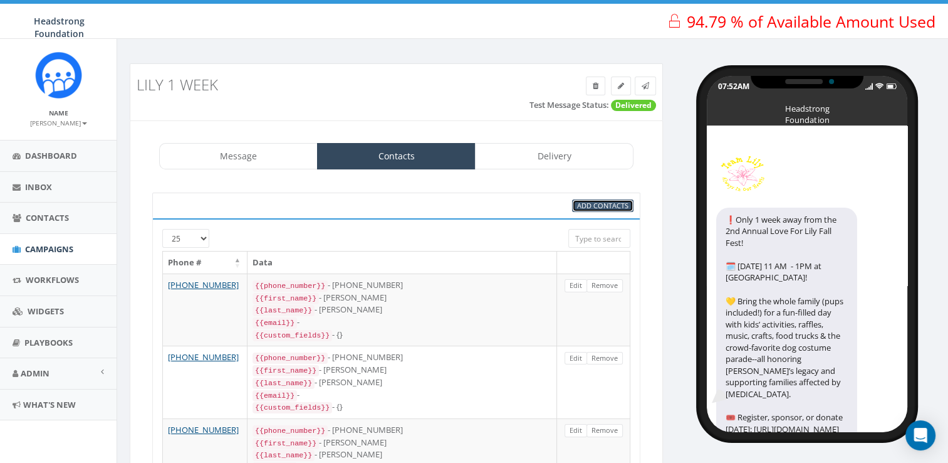
click at [607, 206] on span "Add Contacts" at bounding box center [602, 205] width 51 height 9
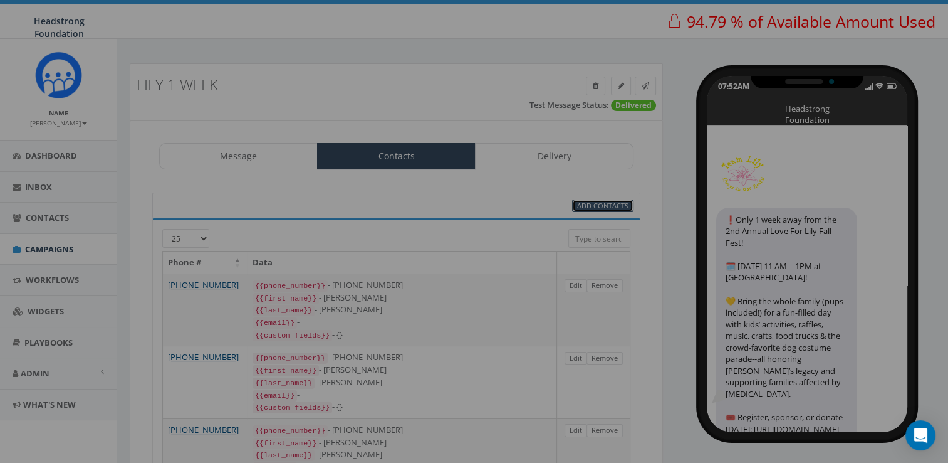
select select
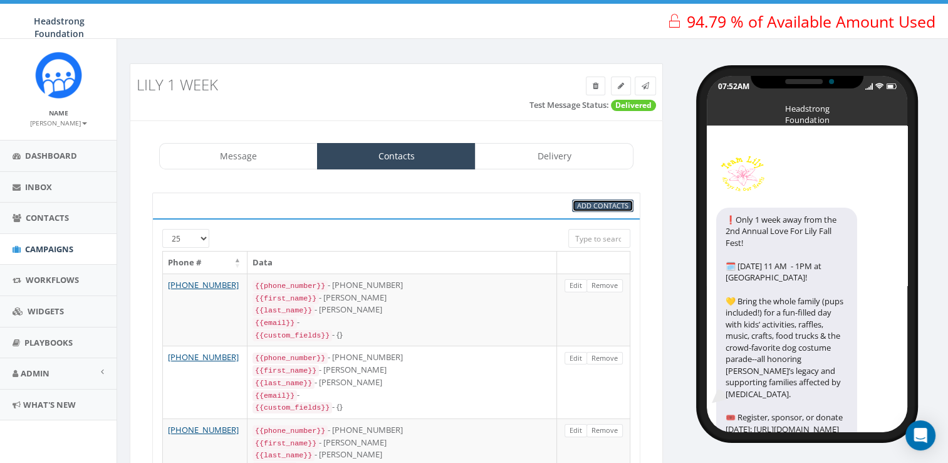
click at [607, 206] on span "Add Contacts" at bounding box center [602, 205] width 51 height 9
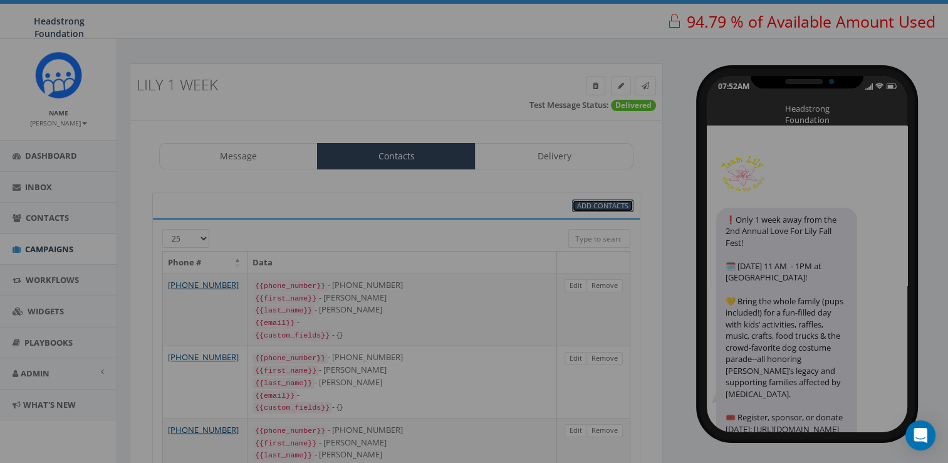
select select
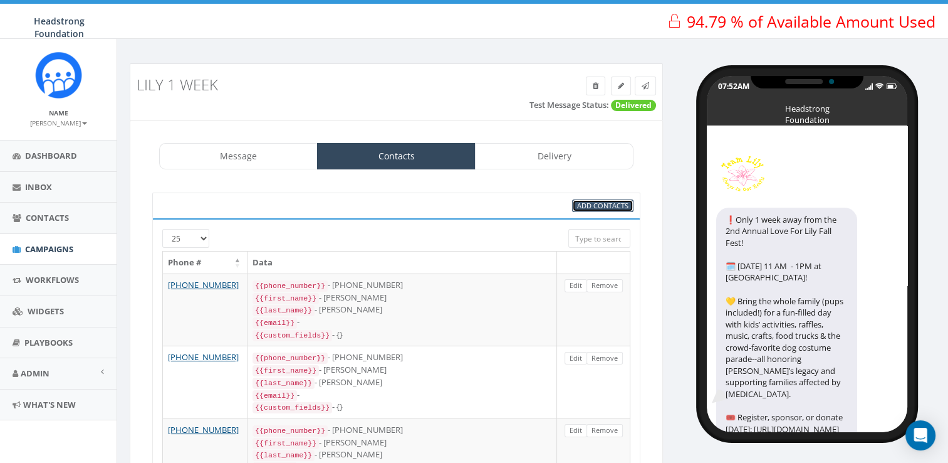
click at [585, 206] on span "Add Contacts" at bounding box center [602, 205] width 51 height 9
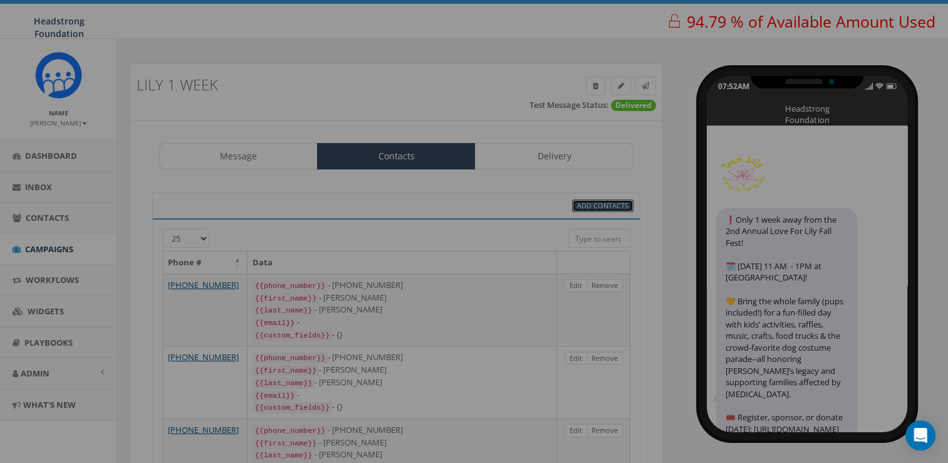
select select
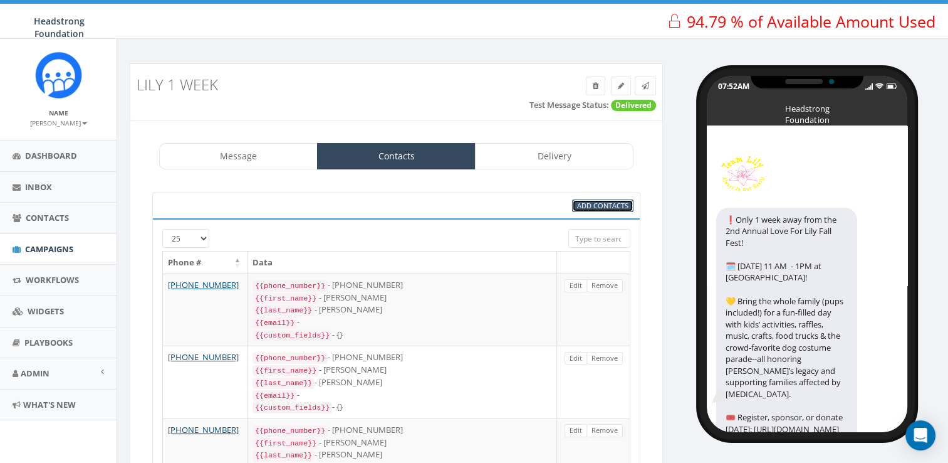
click at [606, 204] on span "Add Contacts" at bounding box center [602, 205] width 51 height 9
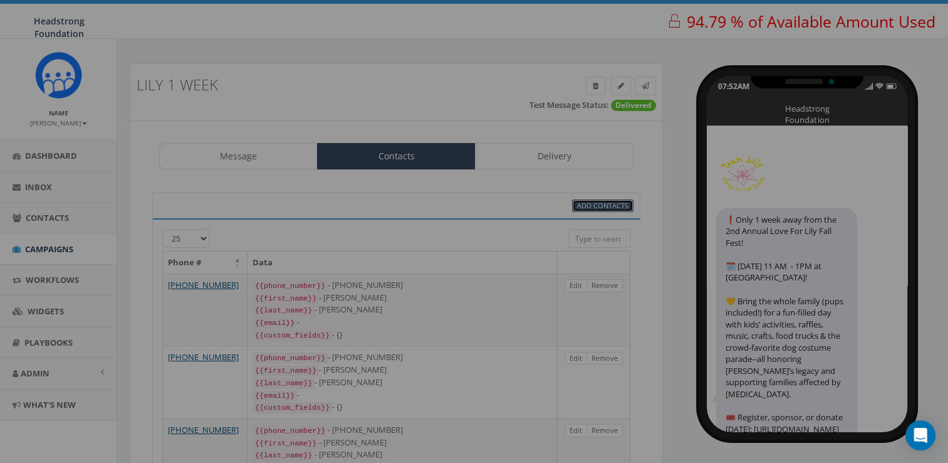
select select
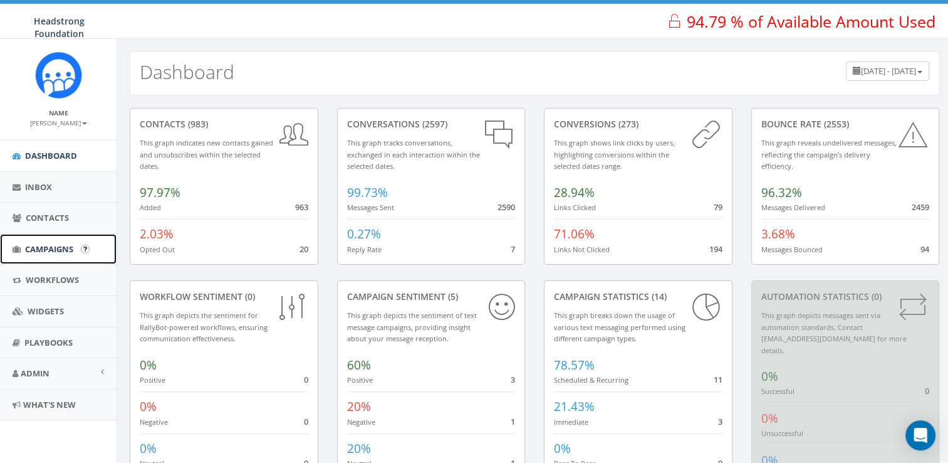
click at [49, 260] on link "Campaigns" at bounding box center [58, 249] width 117 height 31
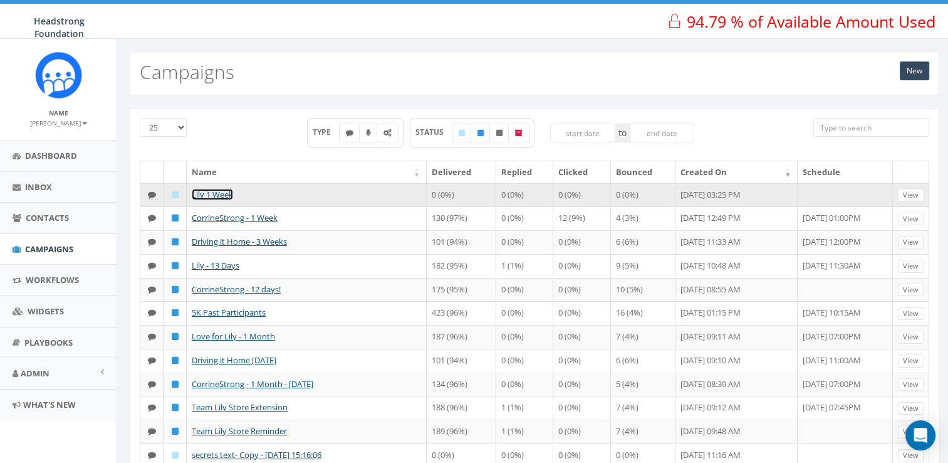
click at [217, 194] on link "Lily 1 Week" at bounding box center [212, 194] width 41 height 11
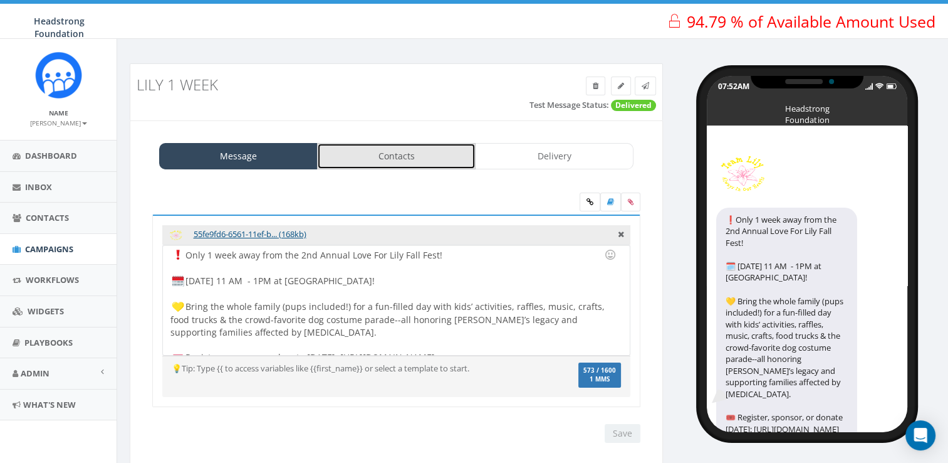
click at [461, 160] on link "Contacts" at bounding box center [396, 156] width 159 height 26
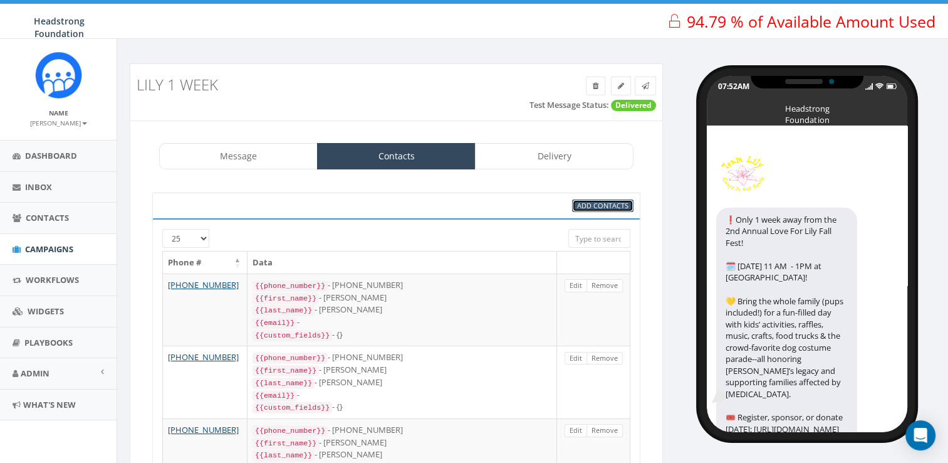
click at [592, 207] on span "Add Contacts" at bounding box center [602, 205] width 51 height 9
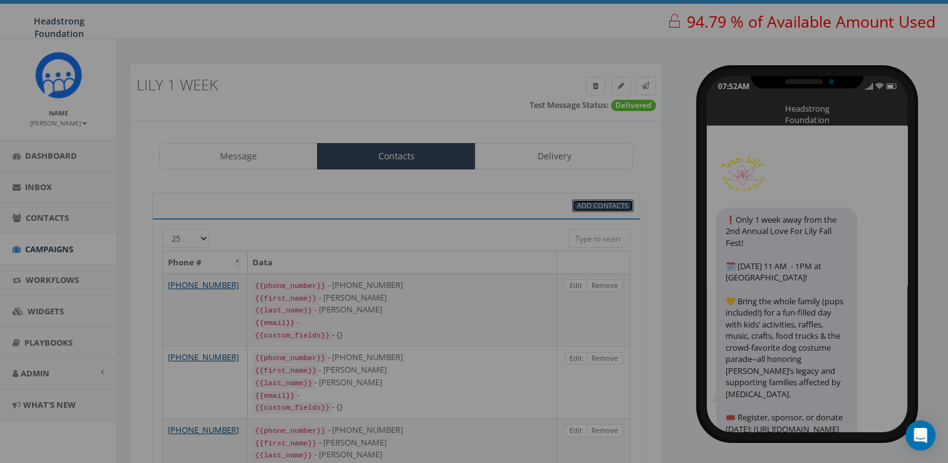
select select
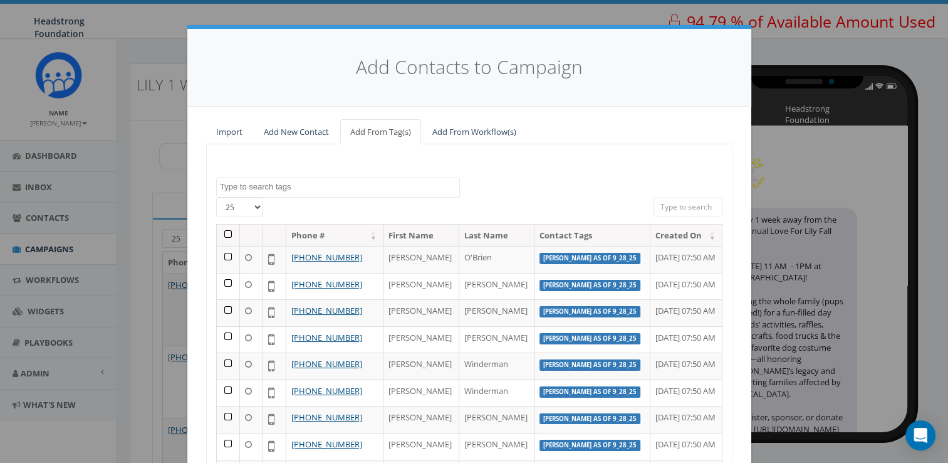
click at [379, 194] on span at bounding box center [338, 187] width 244 height 20
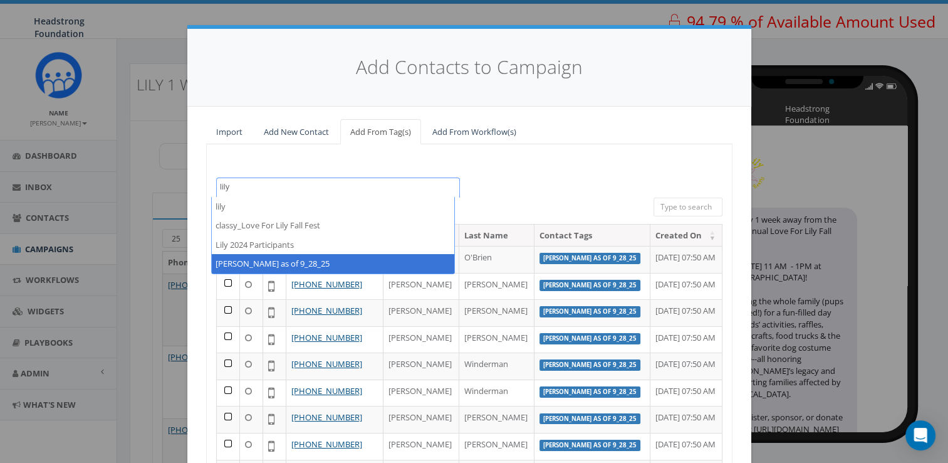
type textarea "lily"
select select "Lily Reg as of 9_28_25"
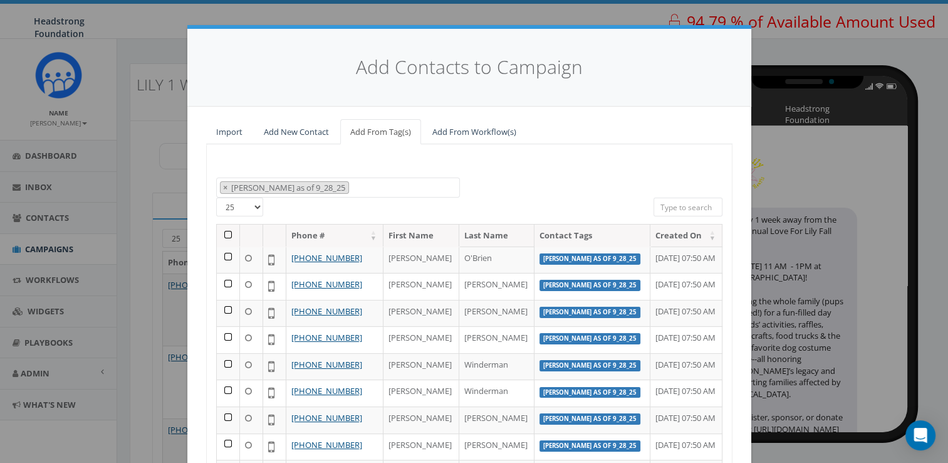
click at [220, 232] on th at bounding box center [228, 235] width 23 height 22
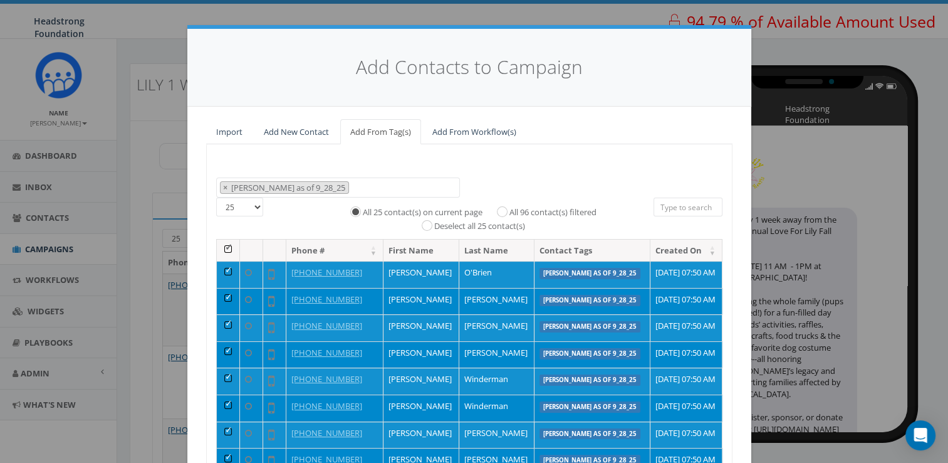
click at [502, 214] on div "All 96 contact(s) filtered" at bounding box center [543, 211] width 108 height 15
click at [502, 209] on input "All 96 contact(s) filtered" at bounding box center [506, 210] width 8 height 8
radio input "true"
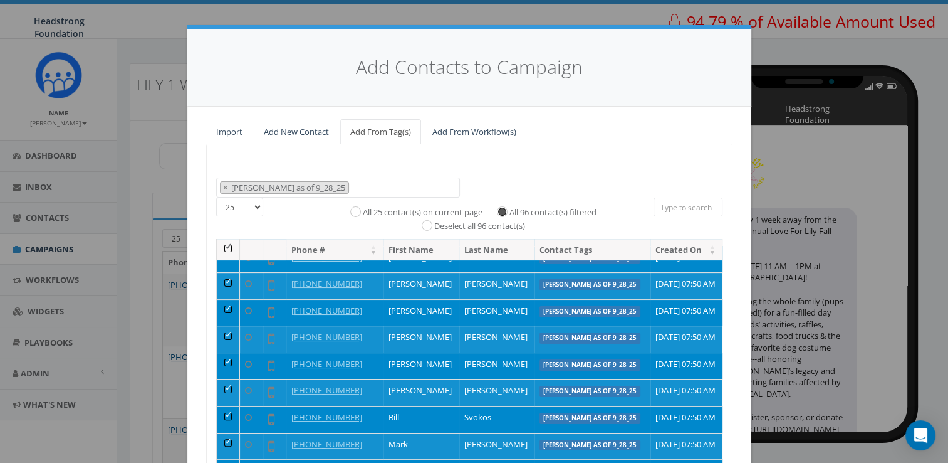
scroll to position [156, 0]
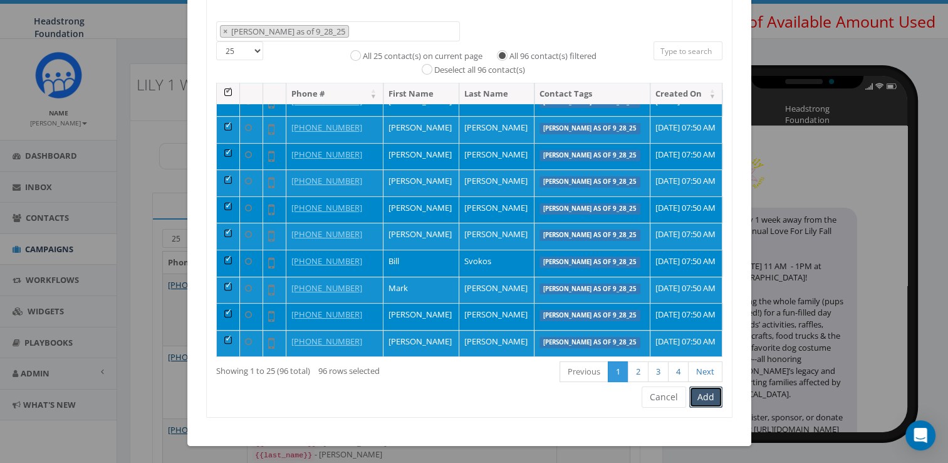
click at [700, 397] on button "Add" at bounding box center [706, 396] width 33 height 21
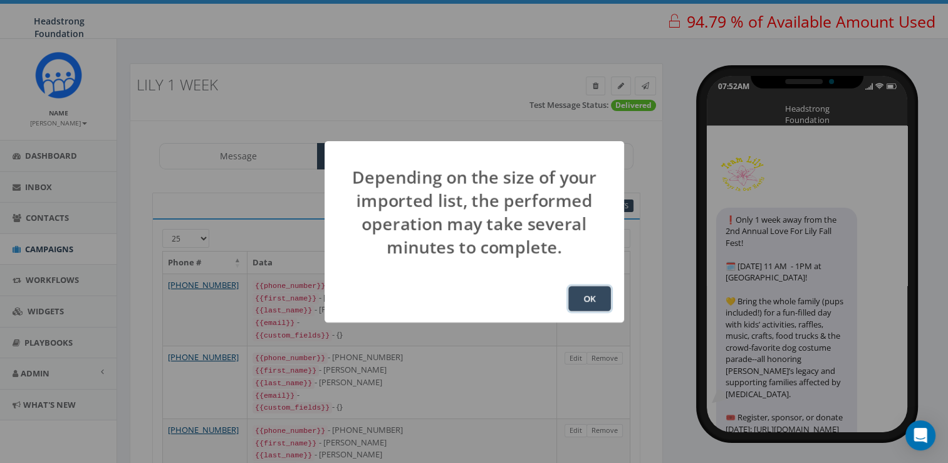
click at [587, 298] on button "OK" at bounding box center [590, 298] width 43 height 25
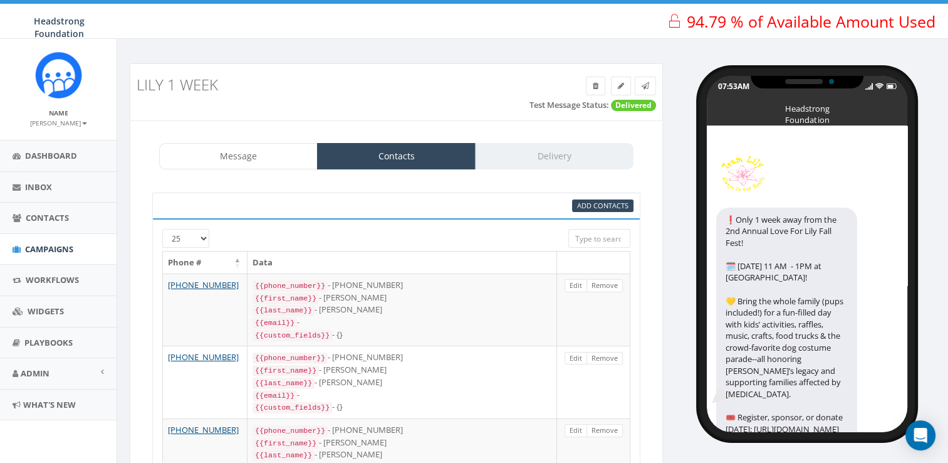
scroll to position [404, 0]
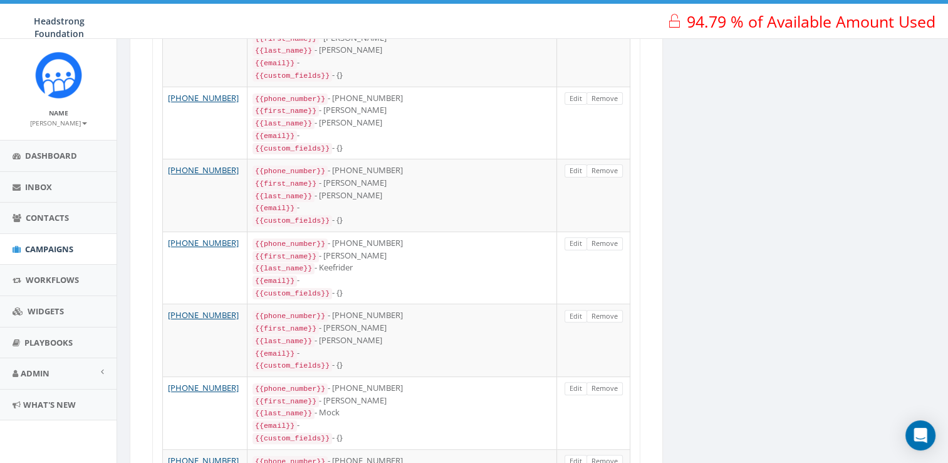
drag, startPoint x: 945, startPoint y: 241, endPoint x: 958, endPoint y: 187, distance: 56.0
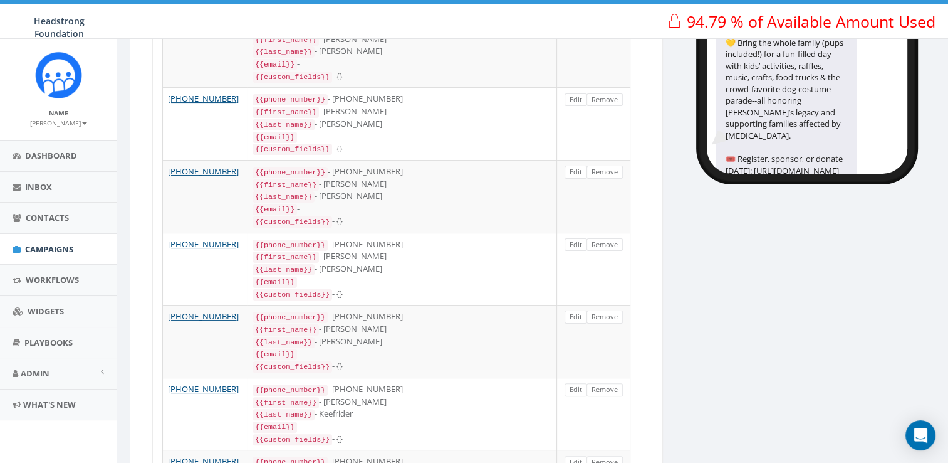
scroll to position [288, 0]
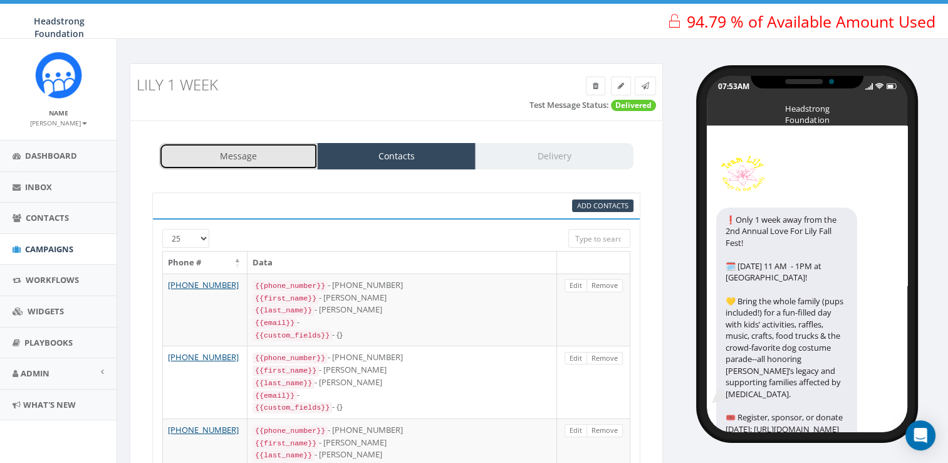
click at [270, 154] on link "Message" at bounding box center [238, 156] width 159 height 26
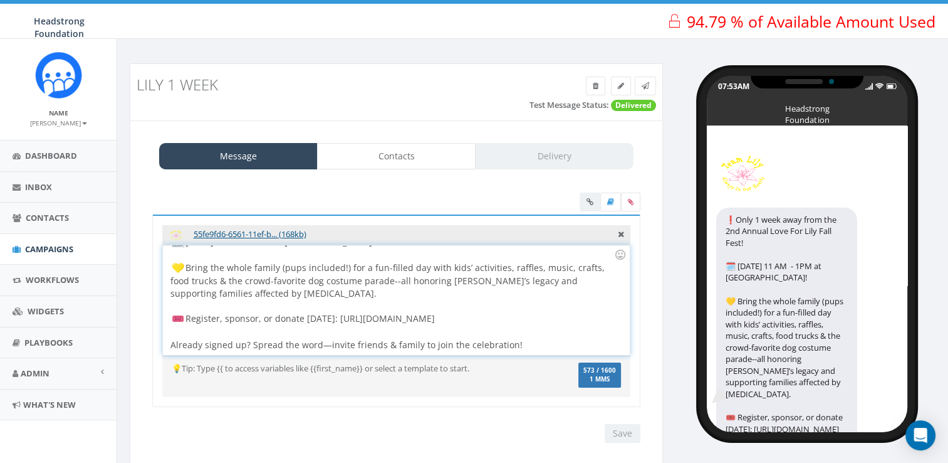
scroll to position [51, 0]
click at [328, 340] on div "Only 1 week away from the 2nd Annual Love For Lily Fall Fest! Sunday, Oct. 5th …" at bounding box center [396, 300] width 466 height 110
click at [325, 343] on div "Only 1 week away from the 2nd Annual Love For Lily Fall Fest! Sunday, Oct. 5th …" at bounding box center [396, 300] width 466 height 110
click at [624, 431] on input "Save" at bounding box center [623, 433] width 36 height 19
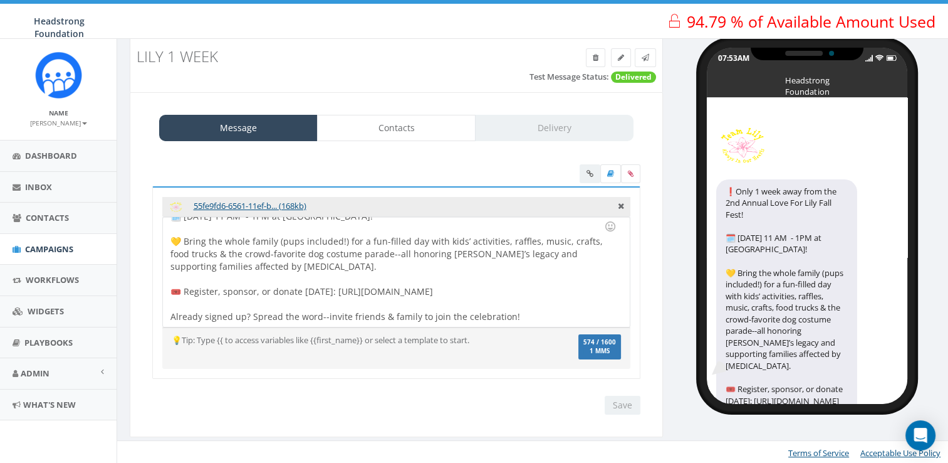
scroll to position [0, 0]
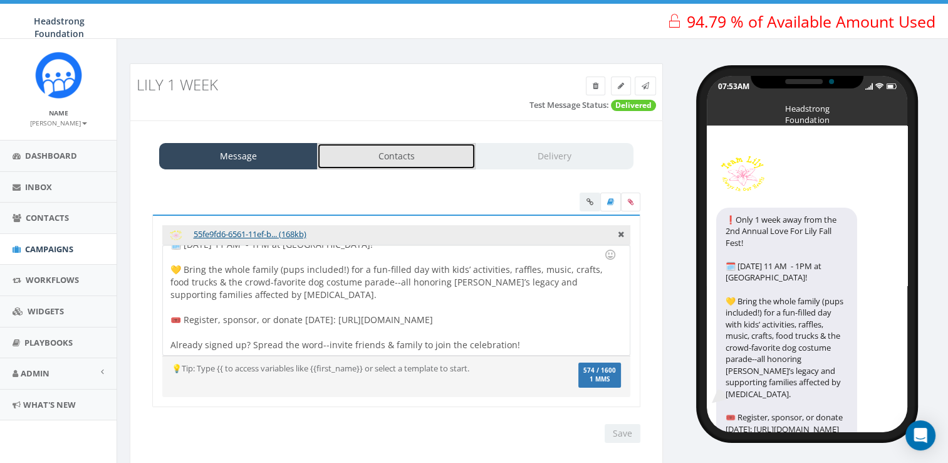
click at [420, 163] on link "Contacts" at bounding box center [396, 156] width 159 height 26
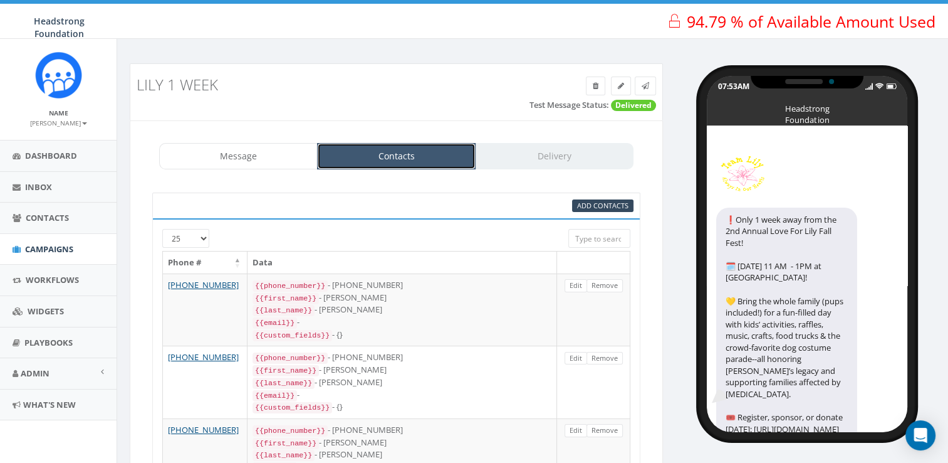
scroll to position [1676, 0]
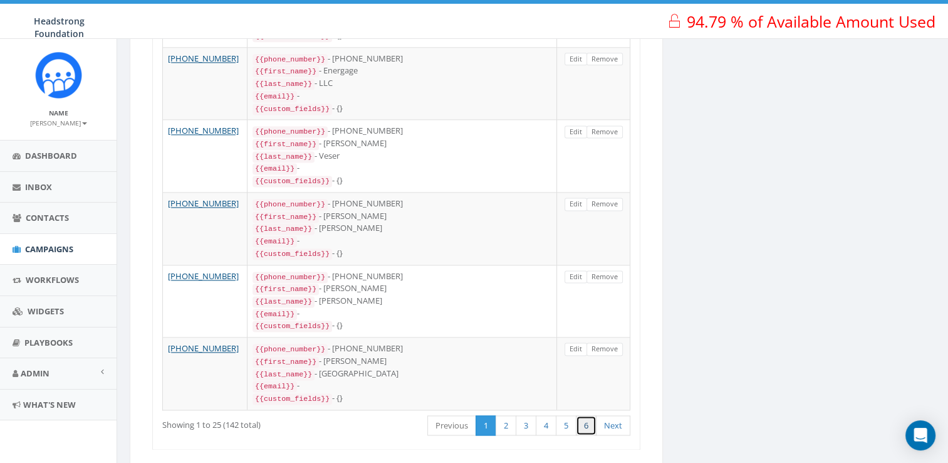
click at [589, 415] on link "6" at bounding box center [586, 425] width 21 height 21
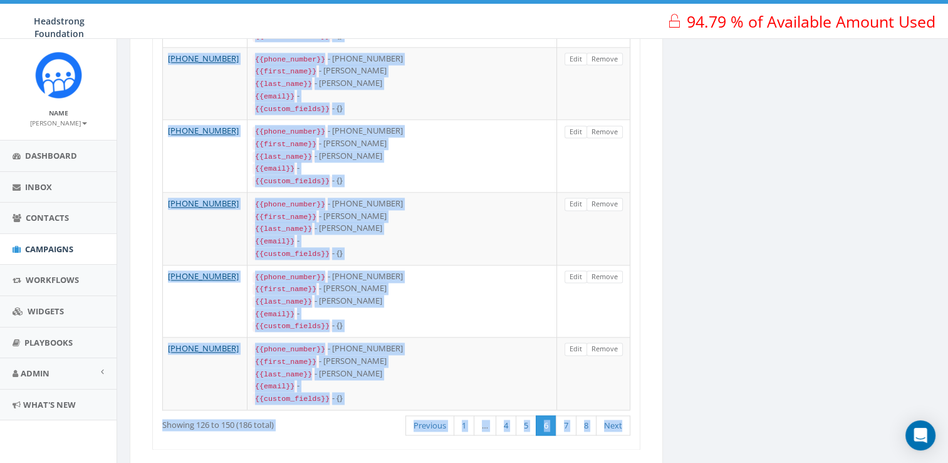
drag, startPoint x: 943, startPoint y: 392, endPoint x: 943, endPoint y: 347, distance: 45.1
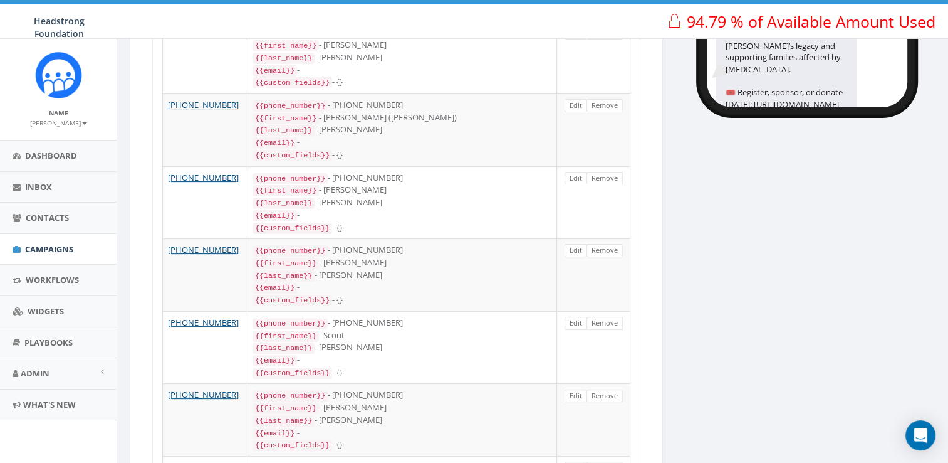
scroll to position [0, 0]
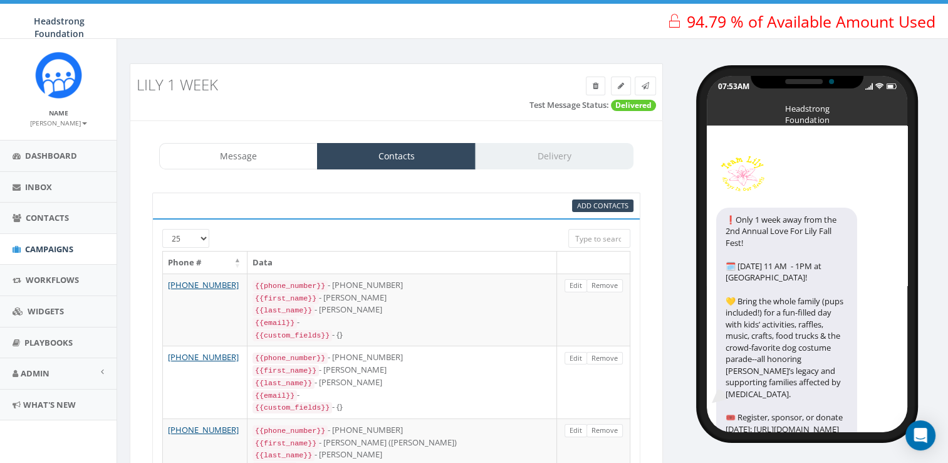
click at [508, 162] on div "Message Contacts Delivery" at bounding box center [396, 156] width 475 height 26
click at [649, 90] on link at bounding box center [645, 85] width 21 height 19
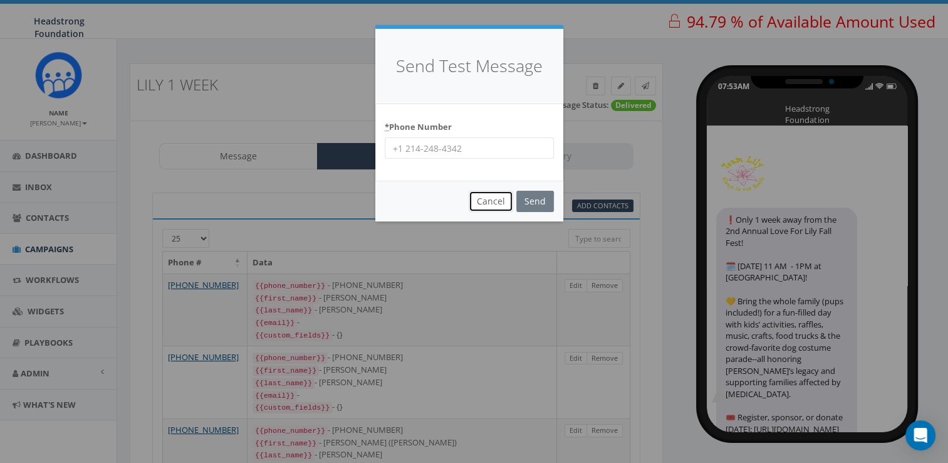
click at [492, 202] on button "Cancel" at bounding box center [491, 201] width 45 height 21
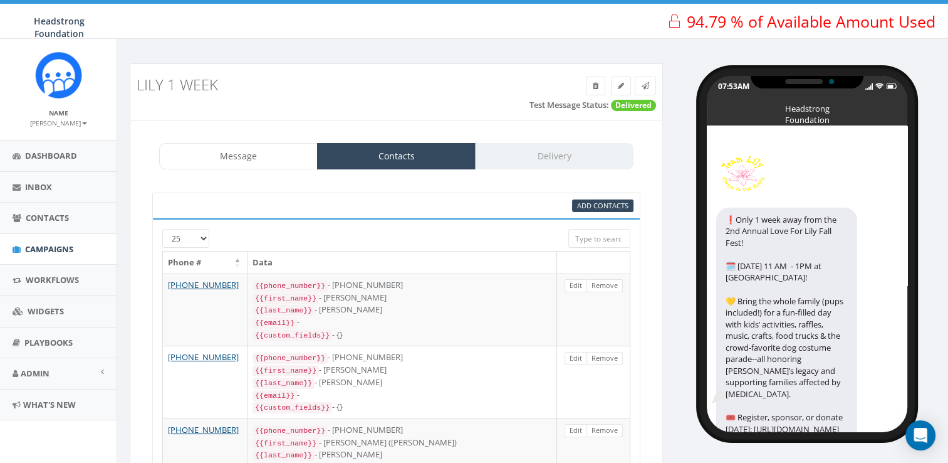
click at [539, 154] on div "Message Contacts Delivery" at bounding box center [396, 156] width 475 height 26
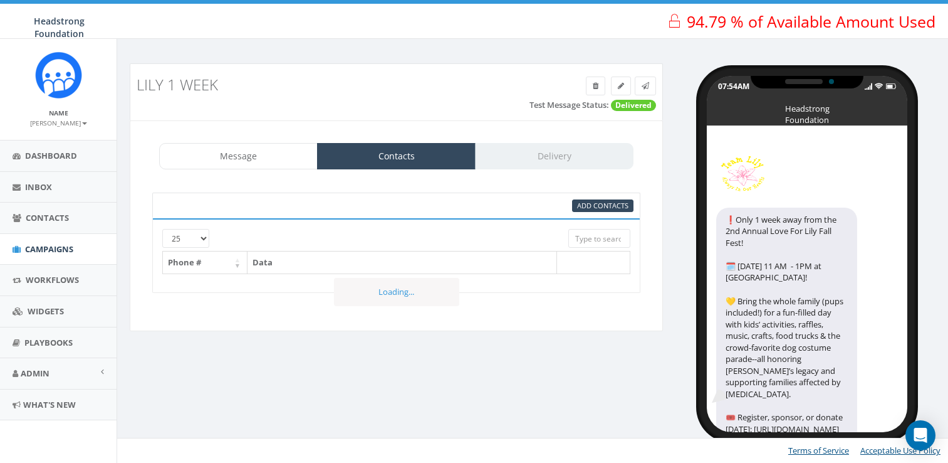
select select "892"
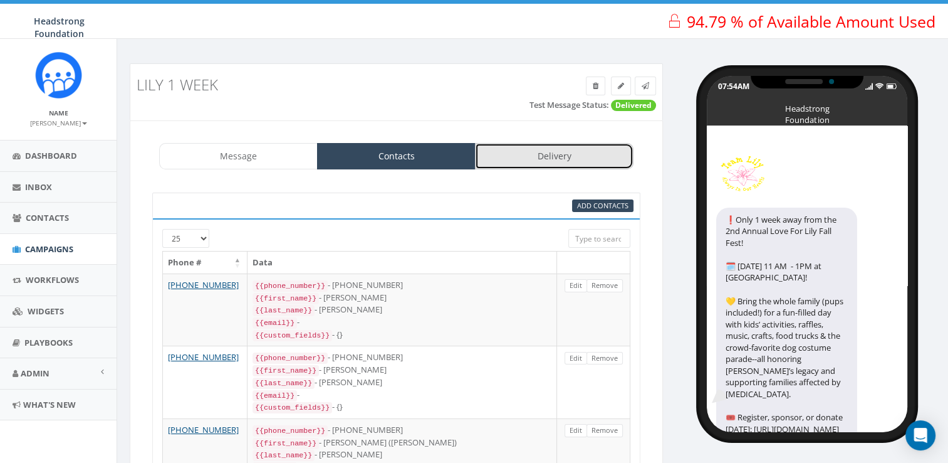
click at [518, 154] on link "Delivery" at bounding box center [554, 156] width 159 height 26
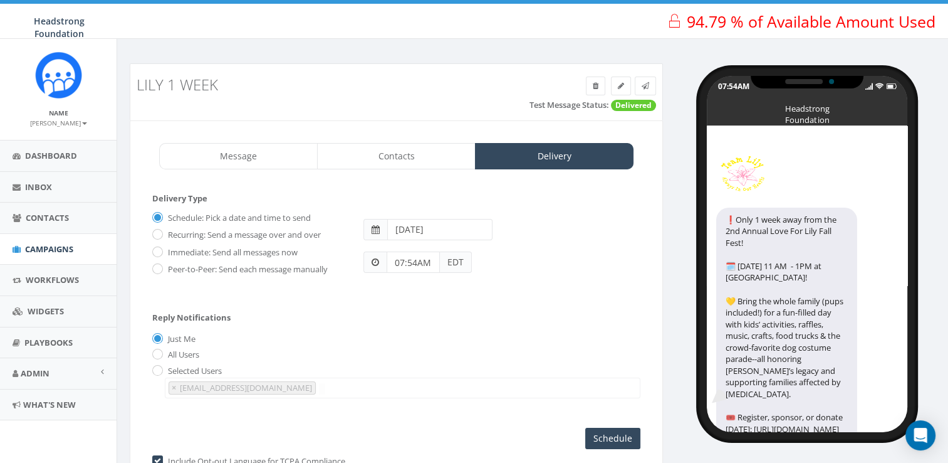
click at [293, 222] on label "Schedule: Pick a date and time to send" at bounding box center [238, 218] width 146 height 13
click at [160, 222] on input "Schedule: Pick a date and time to send" at bounding box center [156, 218] width 8 height 8
click at [401, 234] on input "[DATE]" at bounding box center [439, 229] width 105 height 21
click at [401, 370] on td "28" at bounding box center [400, 366] width 19 height 19
type input "[DATE]"
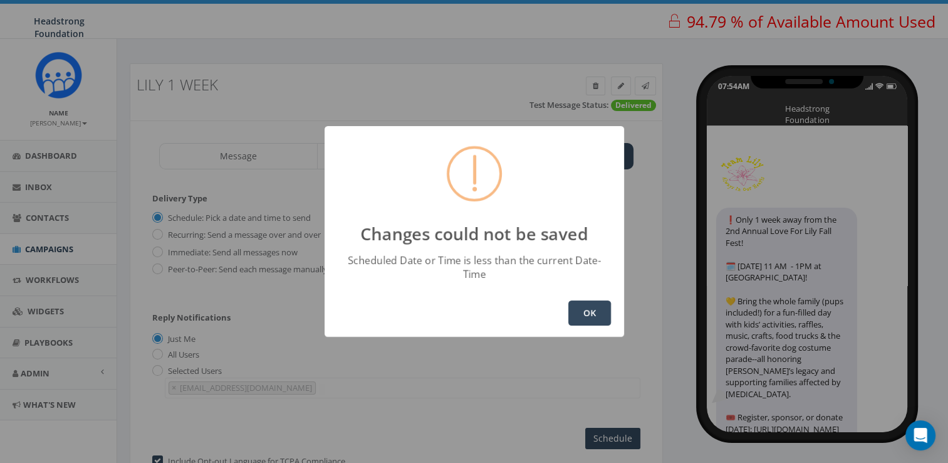
click at [593, 305] on button "OK" at bounding box center [590, 312] width 43 height 25
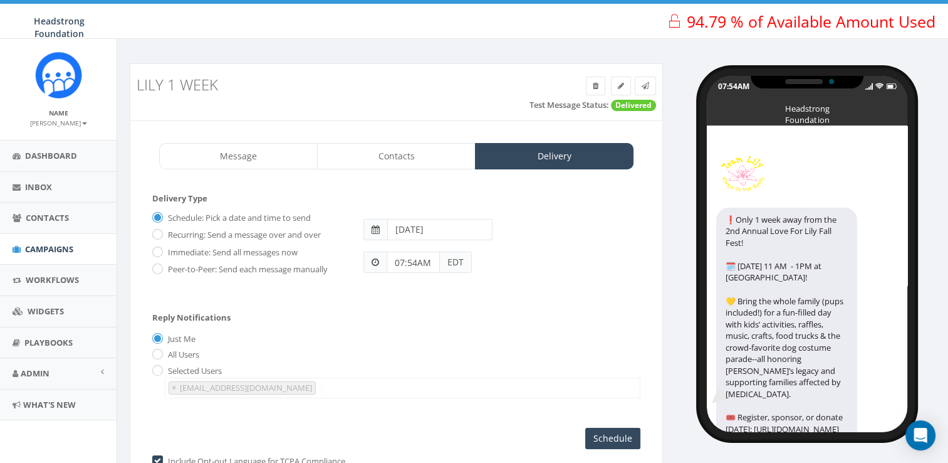
click at [412, 261] on input "07:54AM" at bounding box center [413, 261] width 53 height 21
click at [512, 227] on button "PM" at bounding box center [510, 226] width 19 height 19
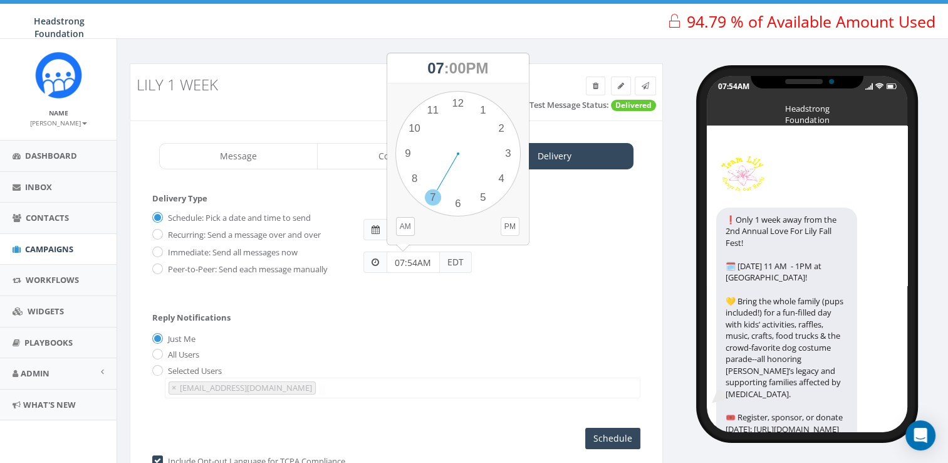
click at [433, 193] on div "1 2 3 4 5 6 7 8 9 10 11 12 00 05 10 15 20 25 30 35 40 45 50 55" at bounding box center [458, 153] width 125 height 125
click at [456, 109] on div "1 2 3 4 5 6 7 8 9 10 11 12 00 05 10 15 20 25 30 35 40 45 50 55" at bounding box center [458, 153] width 125 height 125
type input "07:00PM"
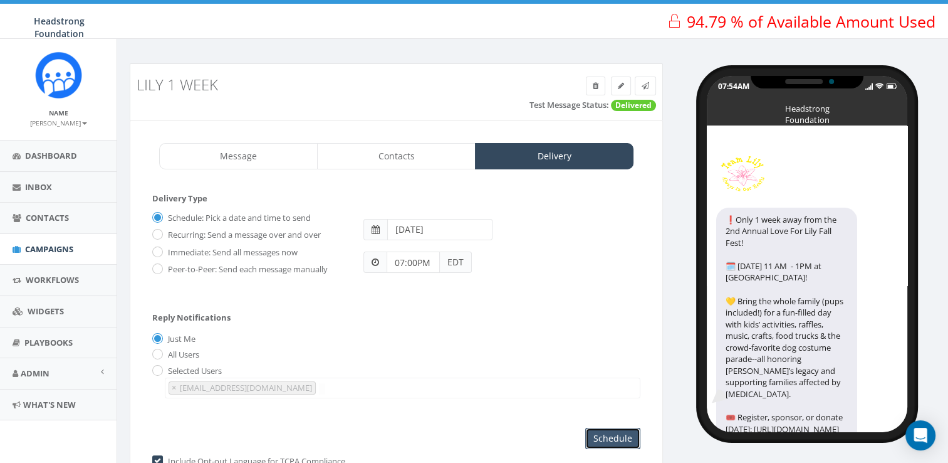
click at [622, 436] on input "Schedule" at bounding box center [613, 438] width 55 height 21
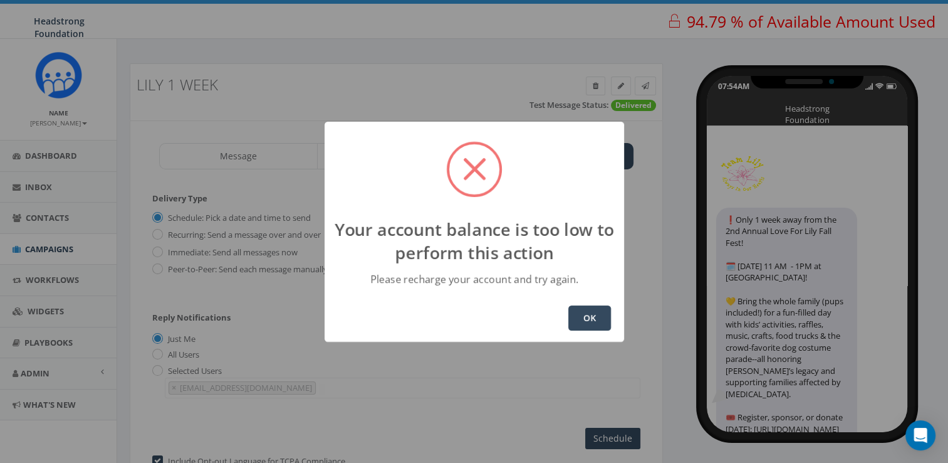
click at [589, 315] on button "OK" at bounding box center [590, 317] width 43 height 25
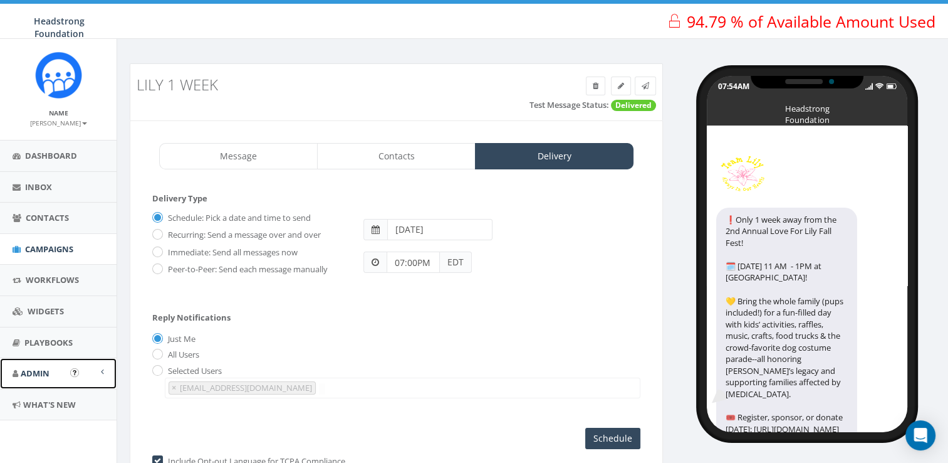
click at [45, 374] on span "Admin" at bounding box center [35, 372] width 29 height 11
click at [35, 397] on link "Account" at bounding box center [58, 401] width 117 height 24
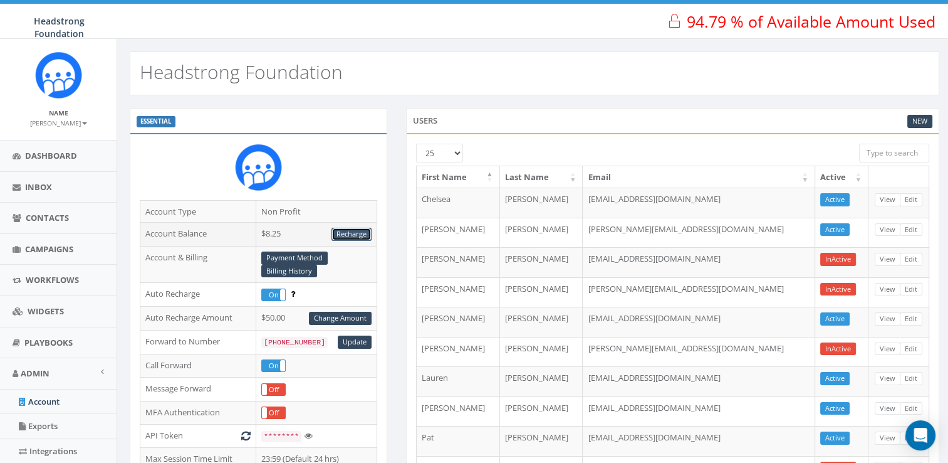
click at [349, 231] on link "Recharge" at bounding box center [352, 234] width 40 height 13
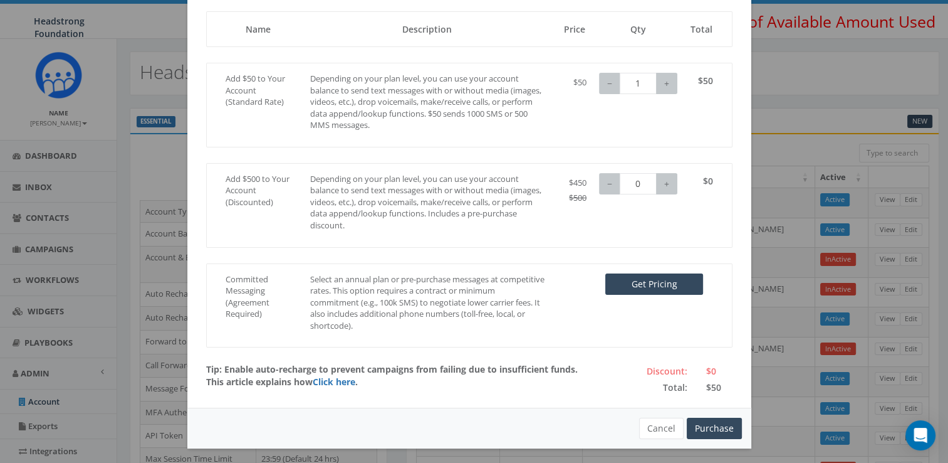
scroll to position [108, 0]
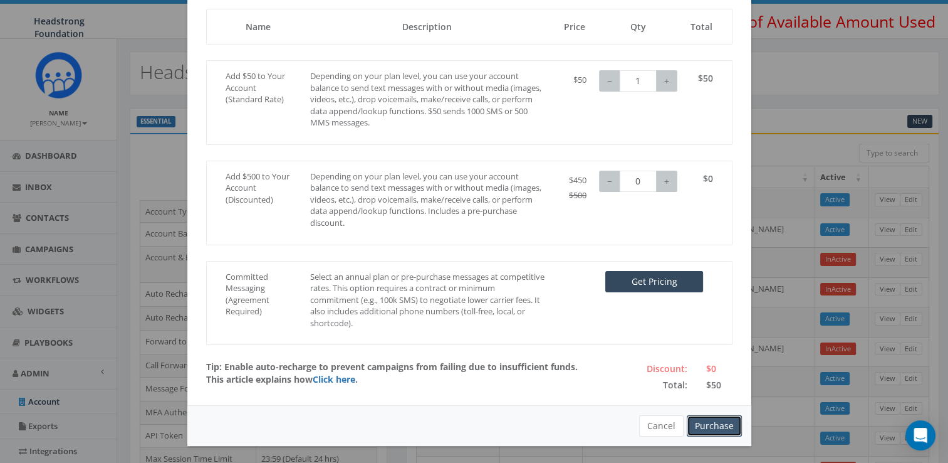
click at [703, 416] on button "Purchase" at bounding box center [714, 425] width 55 height 21
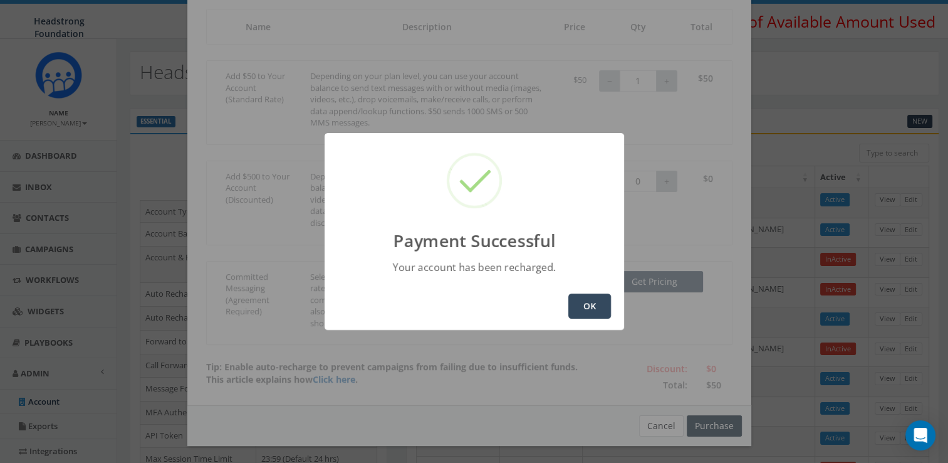
click at [580, 305] on button "OK" at bounding box center [590, 305] width 43 height 25
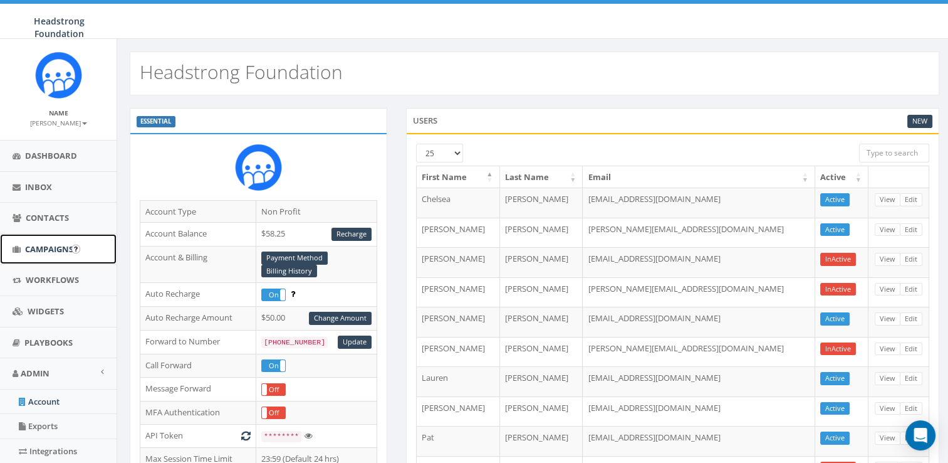
click at [42, 241] on link "Campaigns" at bounding box center [58, 249] width 117 height 31
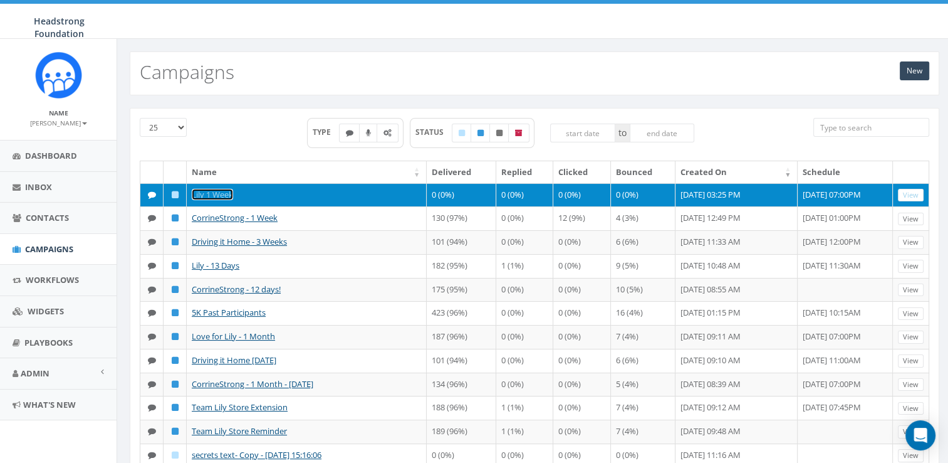
click at [221, 192] on link "Lily 1 Week" at bounding box center [212, 194] width 41 height 11
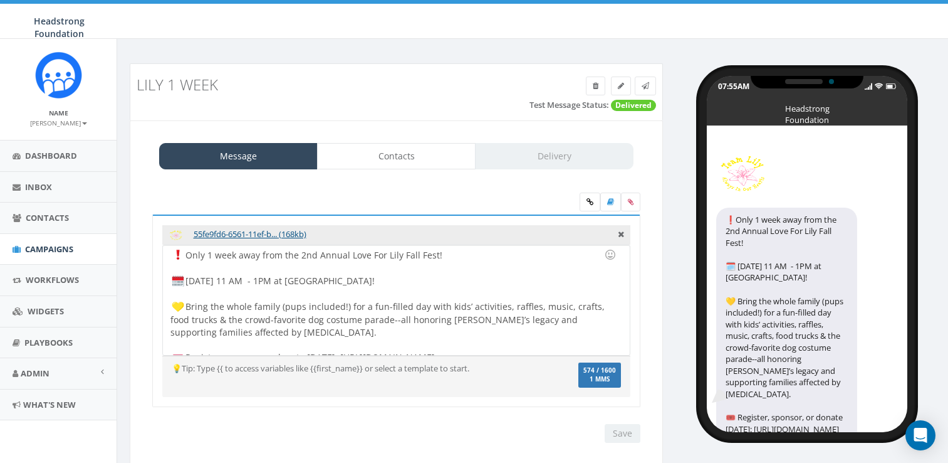
select select "892"
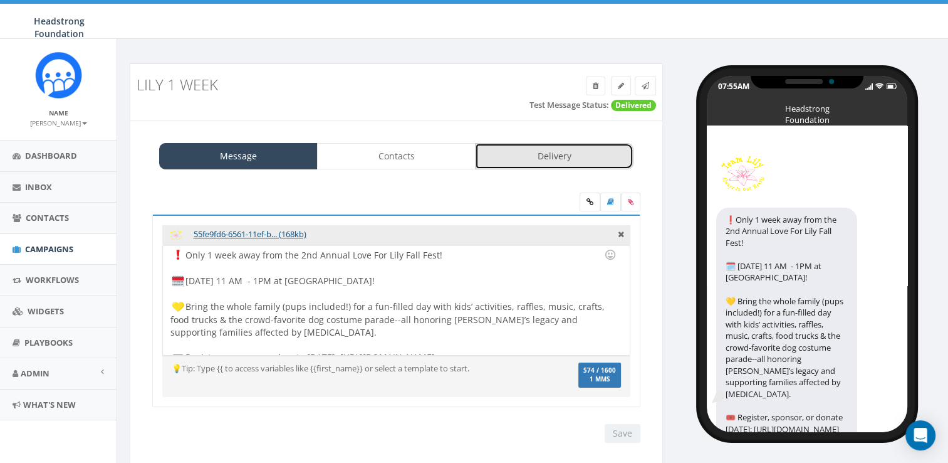
click at [514, 165] on link "Delivery" at bounding box center [554, 156] width 159 height 26
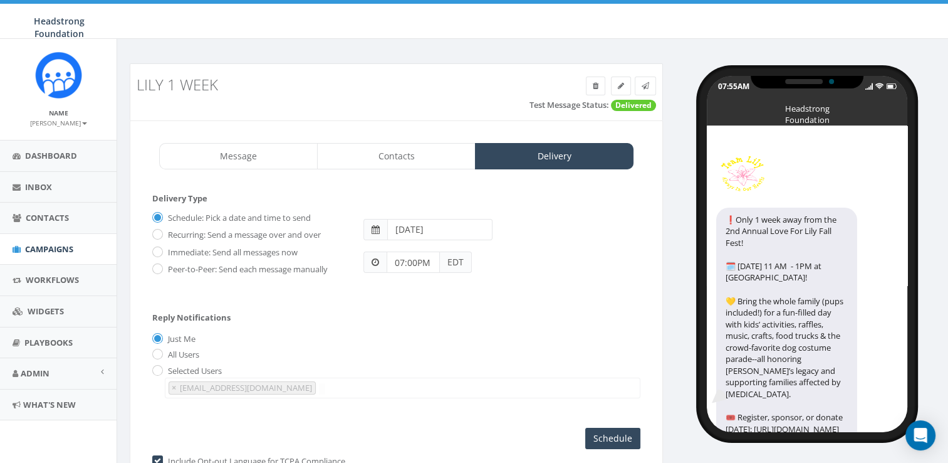
click at [436, 231] on input "2025-09-28" at bounding box center [439, 229] width 105 height 21
click at [522, 214] on div "2025-09-28" at bounding box center [502, 223] width 296 height 33
click at [609, 438] on input "Schedule" at bounding box center [613, 438] width 55 height 21
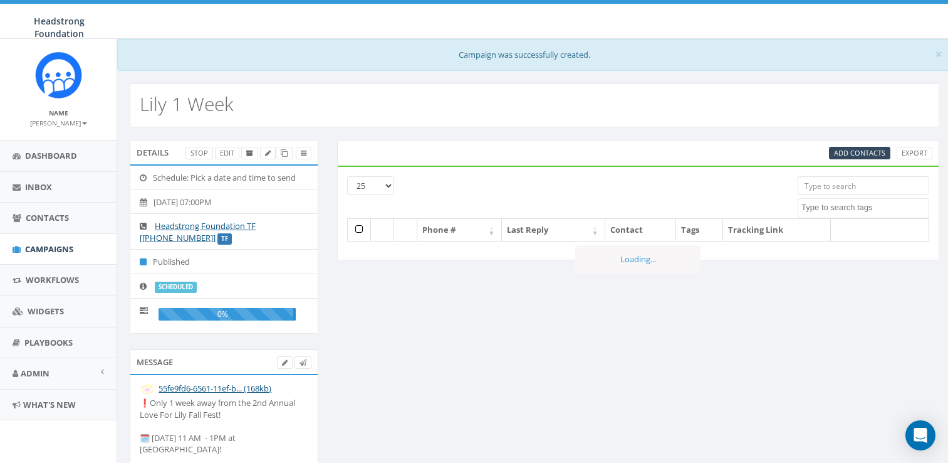
select select
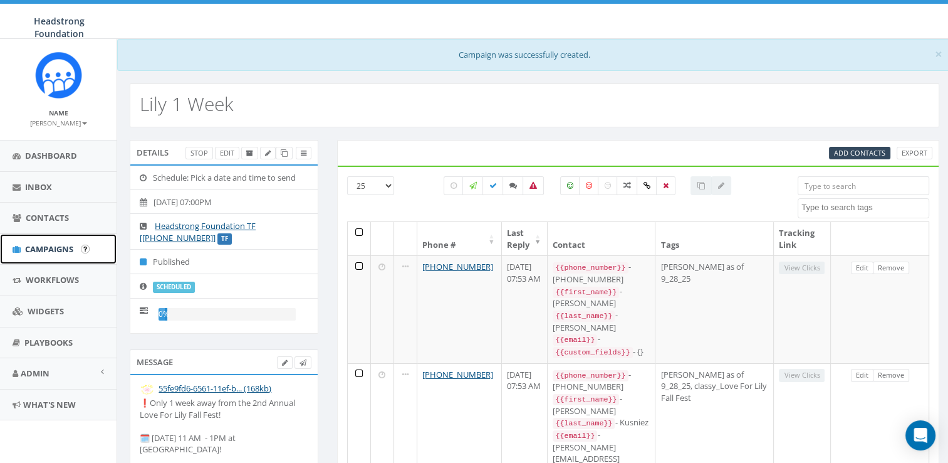
click at [73, 248] on span "Campaigns" at bounding box center [49, 248] width 48 height 11
